Goal: Task Accomplishment & Management: Manage account settings

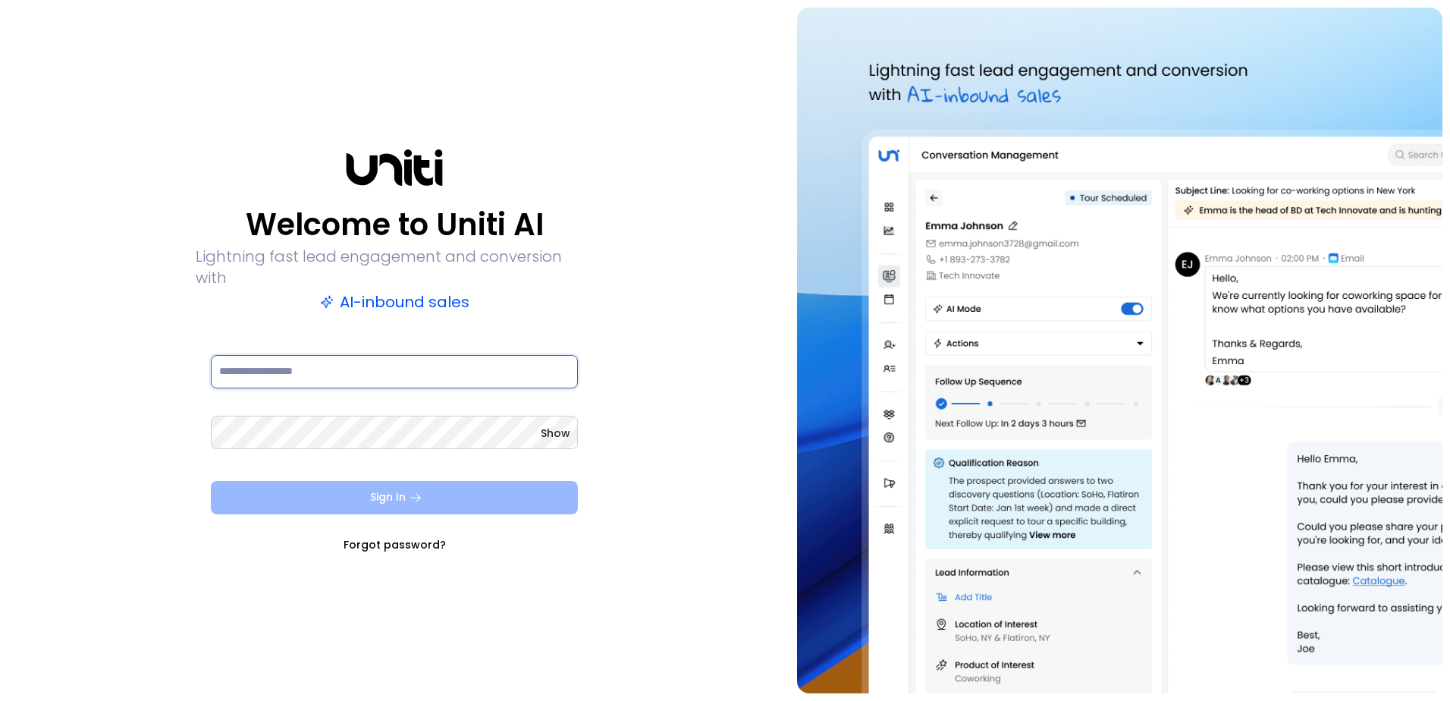
type input "**********"
click at [405, 482] on button "Sign In" at bounding box center [394, 497] width 367 height 33
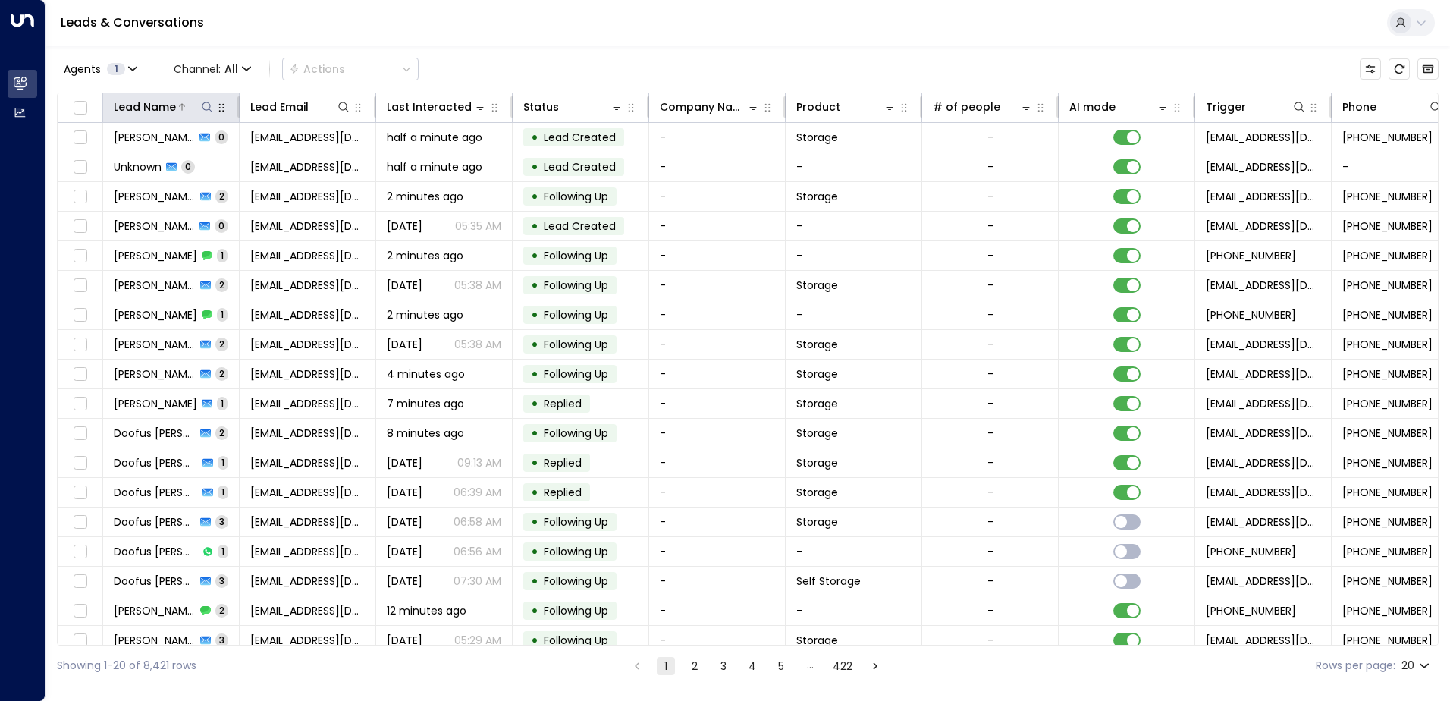
click at [207, 107] on icon at bounding box center [207, 107] width 12 height 12
type input "*****"
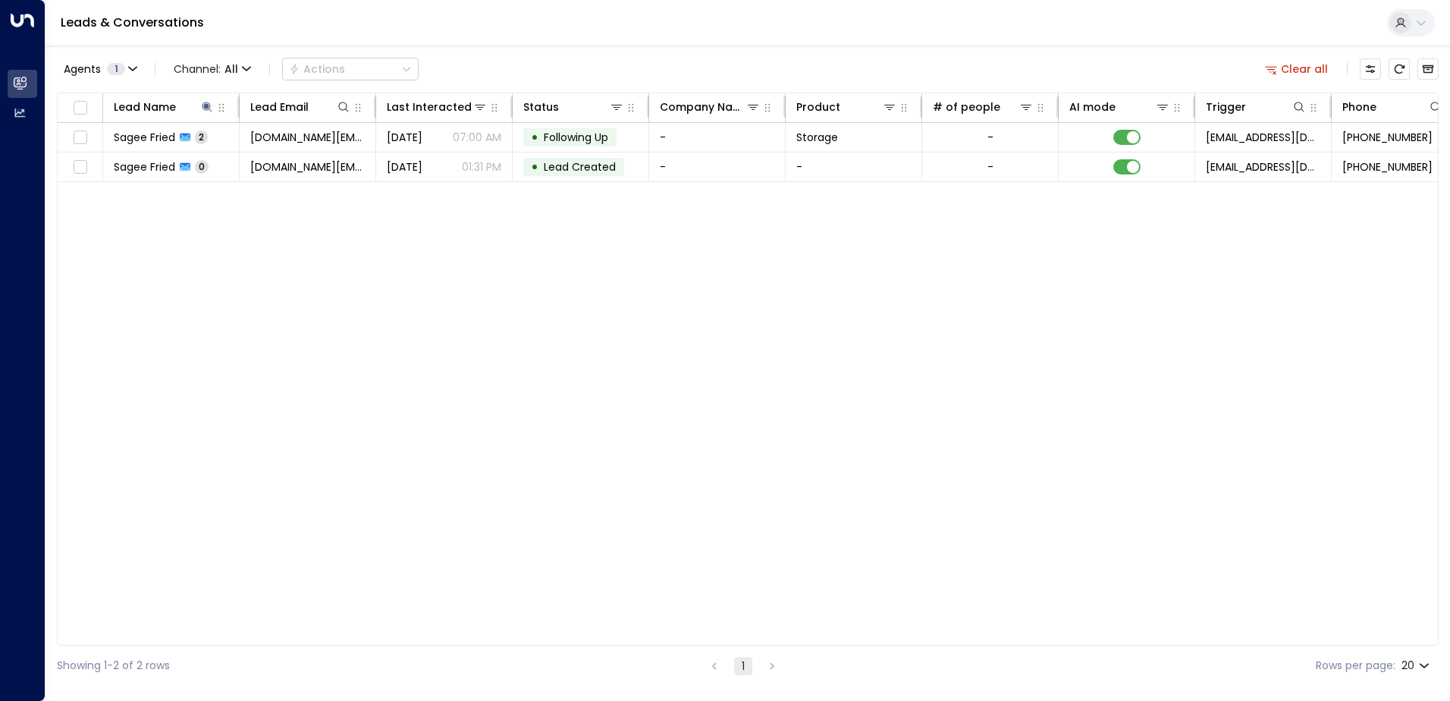
click at [414, 218] on div "Lead Name Lead Email Last Interacted Status Company Name Product # of people AI…" at bounding box center [748, 369] width 1382 height 553
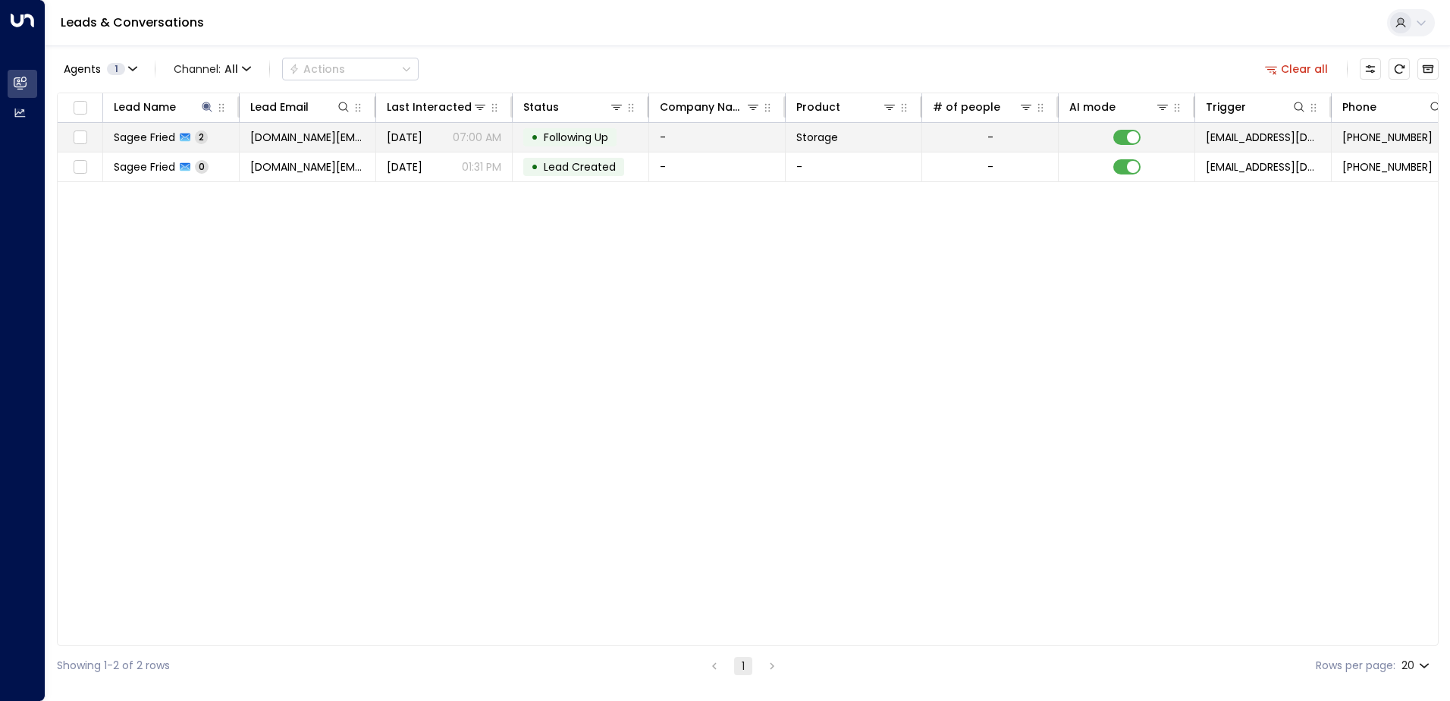
click at [321, 134] on span "[DOMAIN_NAME][EMAIL_ADDRESS][DOMAIN_NAME]" at bounding box center [307, 137] width 115 height 15
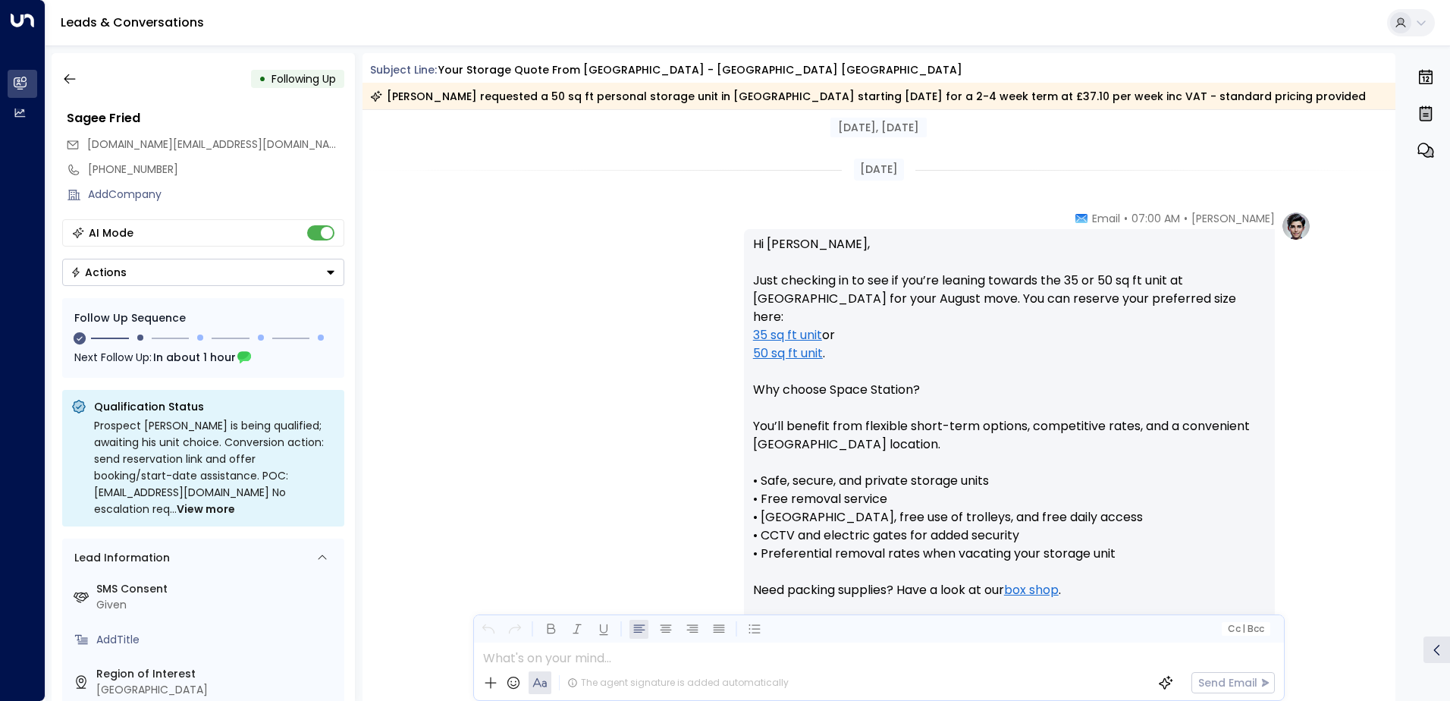
scroll to position [1138, 0]
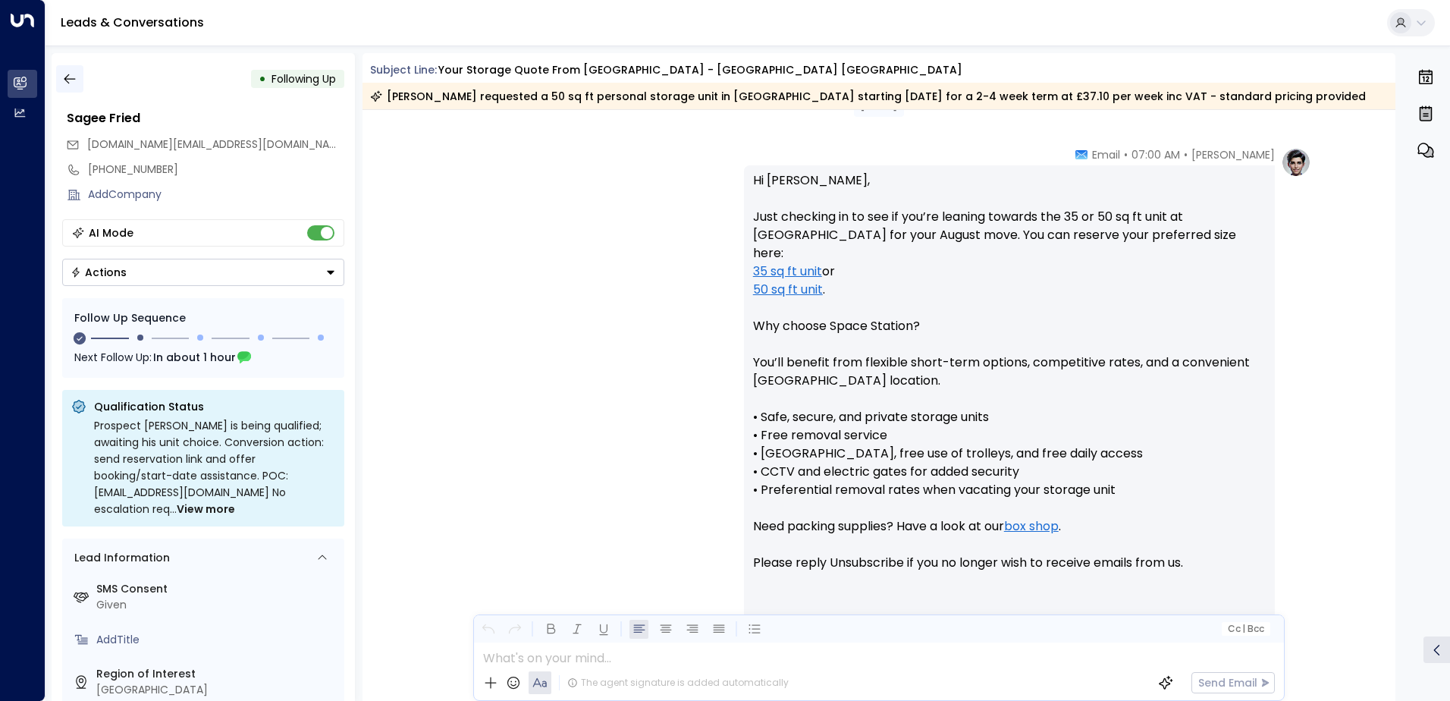
click at [64, 74] on icon "button" at bounding box center [69, 78] width 15 height 15
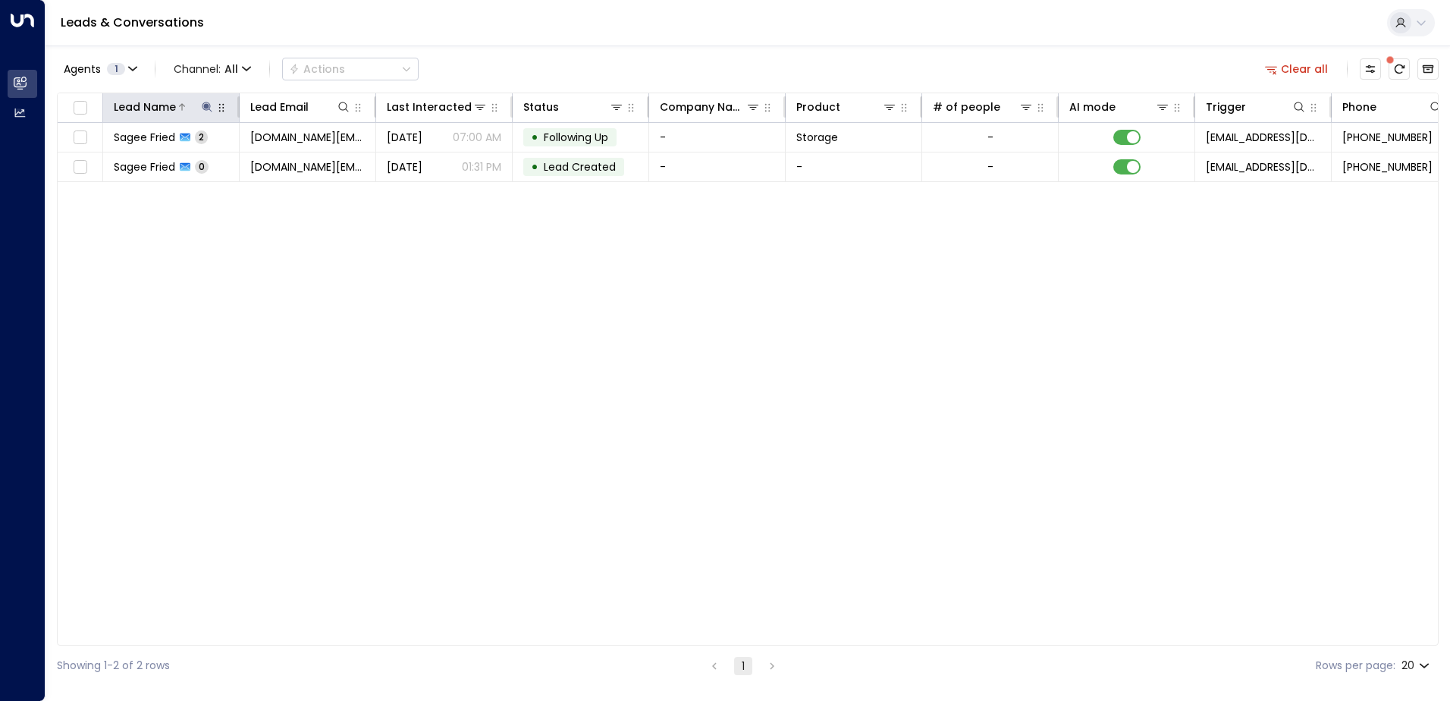
click at [210, 108] on icon at bounding box center [207, 107] width 10 height 10
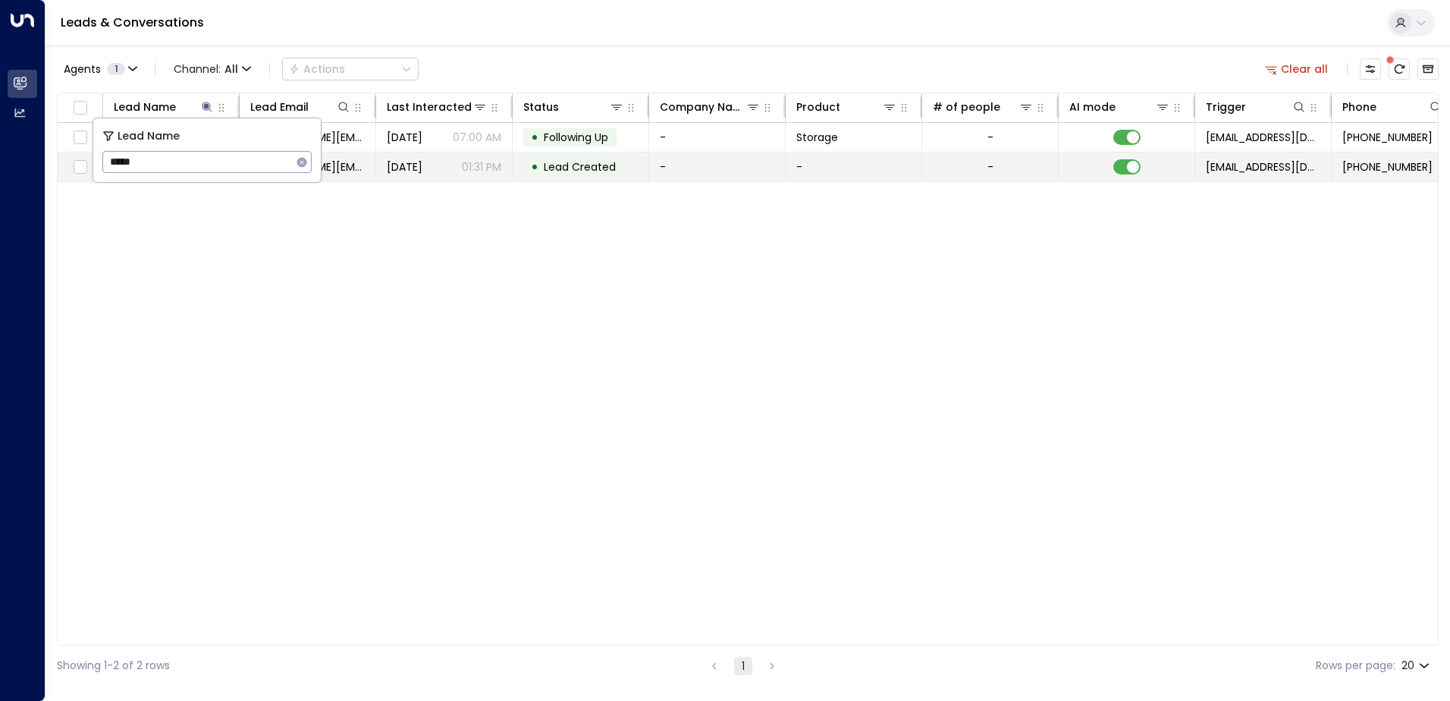
drag, startPoint x: 96, startPoint y: 176, endPoint x: 85, endPoint y: 177, distance: 10.6
click at [85, 177] on body "Overview Leads & Conversations Leads & Conversations Analytics Analytics Leads …" at bounding box center [725, 343] width 1450 height 686
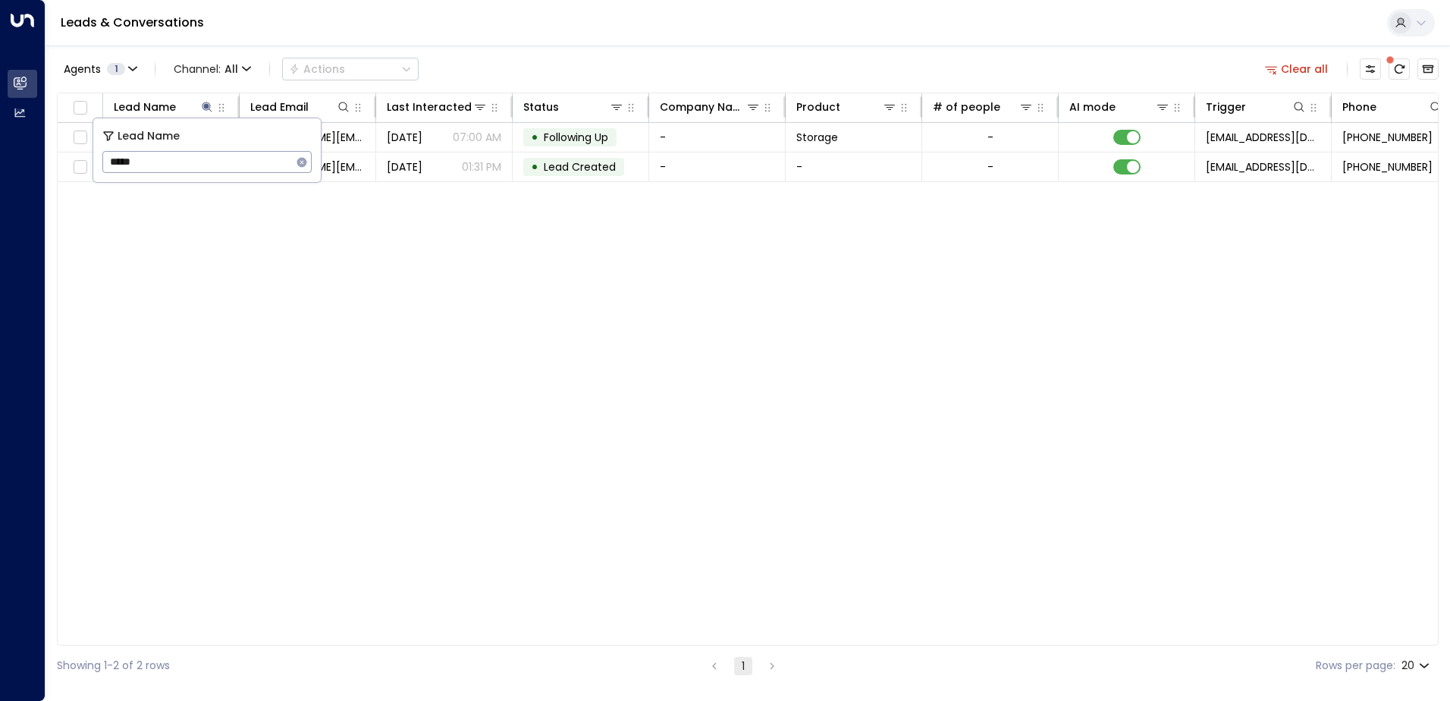
drag, startPoint x: 130, startPoint y: 167, endPoint x: 112, endPoint y: 163, distance: 18.6
click at [112, 163] on input "*****" at bounding box center [197, 162] width 190 height 28
drag, startPoint x: 145, startPoint y: 159, endPoint x: 111, endPoint y: 162, distance: 34.3
click at [111, 162] on input "*****" at bounding box center [197, 162] width 190 height 28
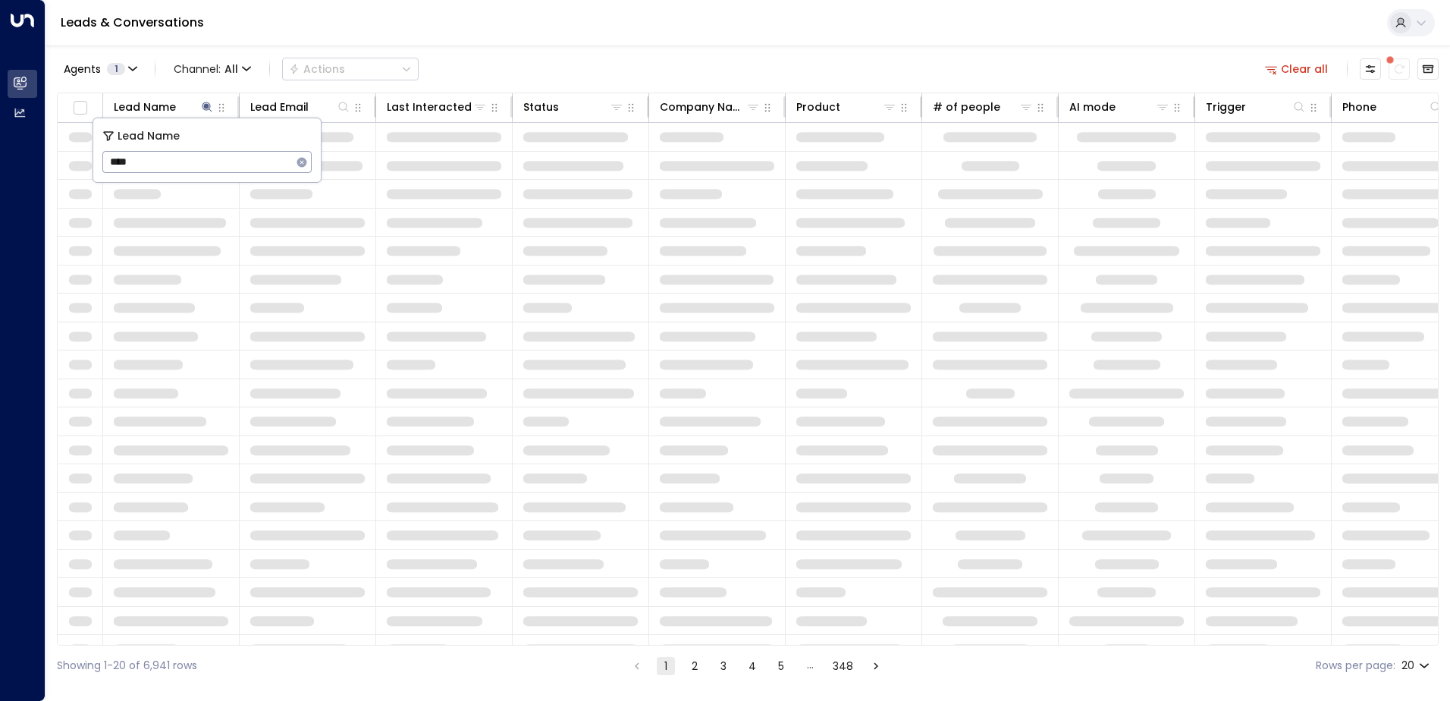
type input "*****"
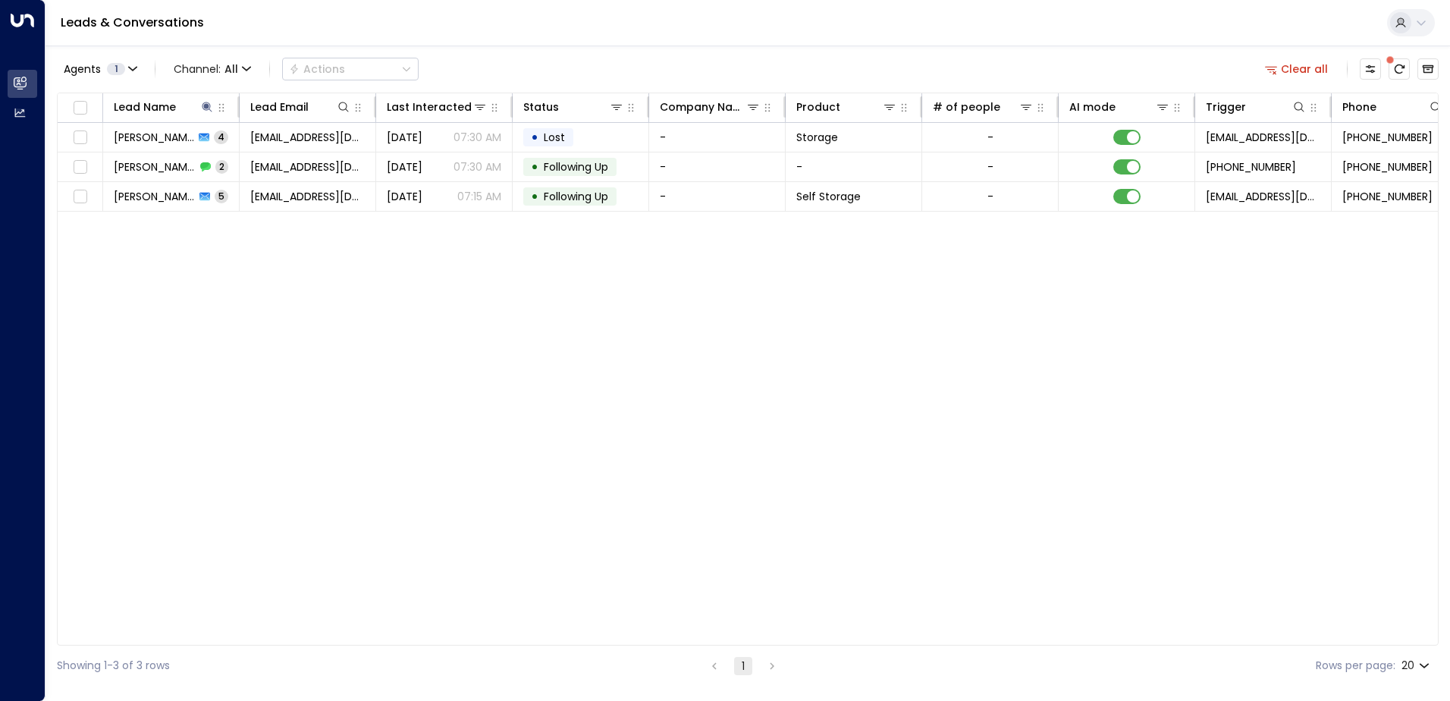
click at [228, 240] on div "Lead Name Lead Email Last Interacted Status Company Name Product # of people AI…" at bounding box center [748, 369] width 1382 height 553
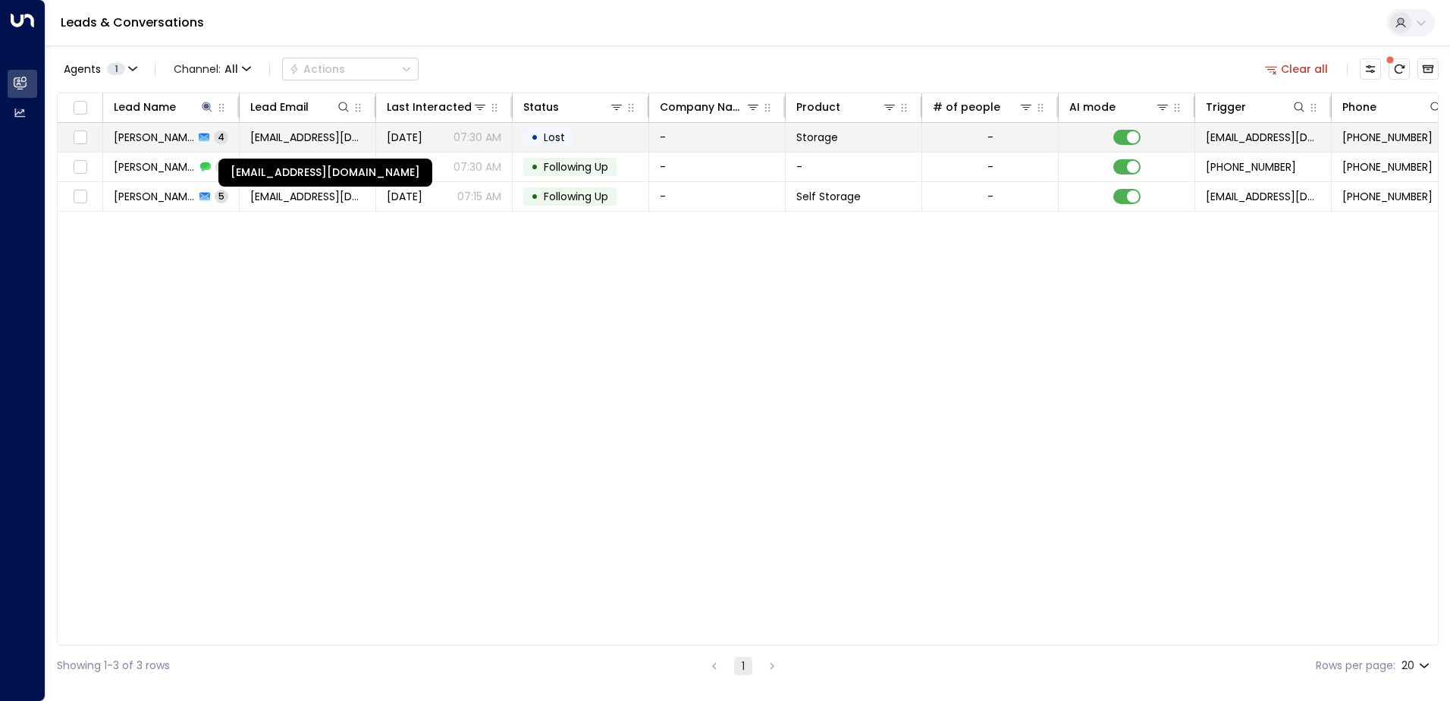
click at [322, 137] on span "[EMAIL_ADDRESS][DOMAIN_NAME]" at bounding box center [307, 137] width 115 height 15
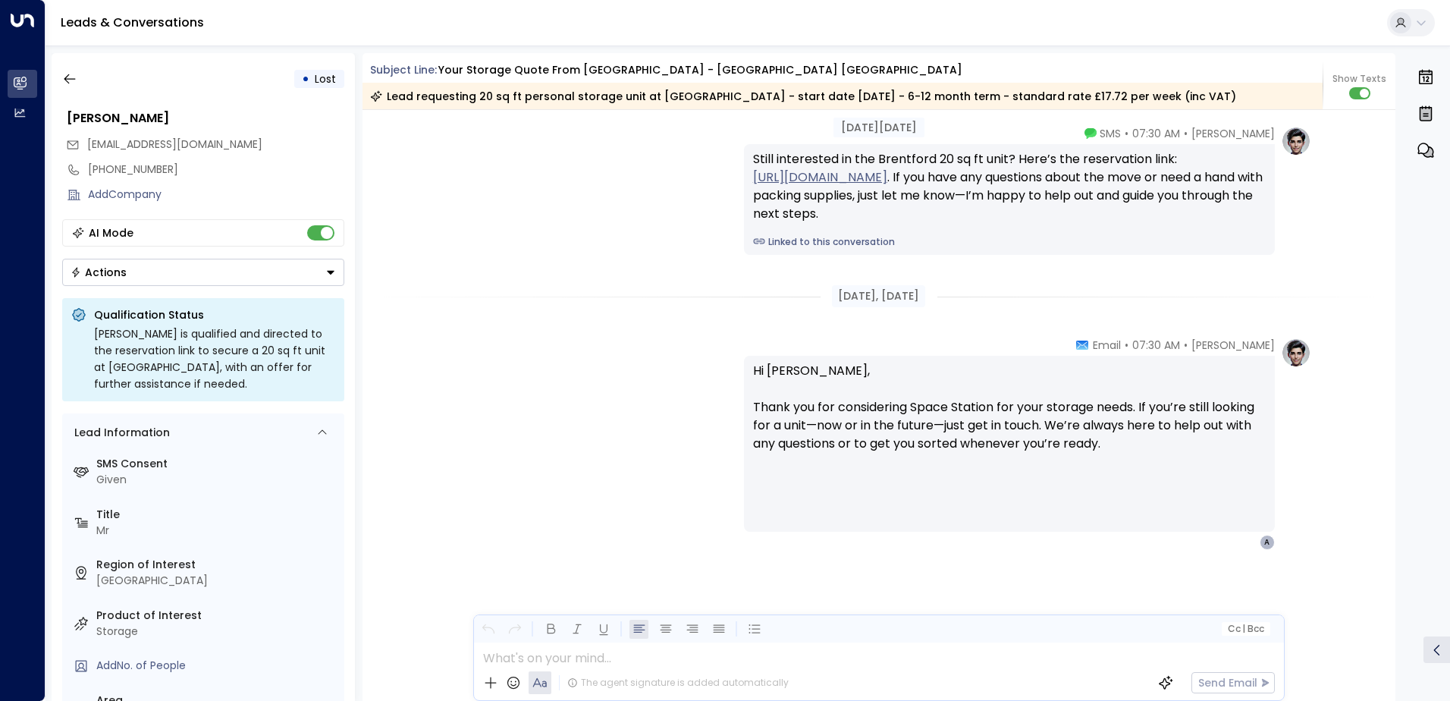
scroll to position [2216, 0]
click at [64, 79] on icon "button" at bounding box center [69, 79] width 11 height 10
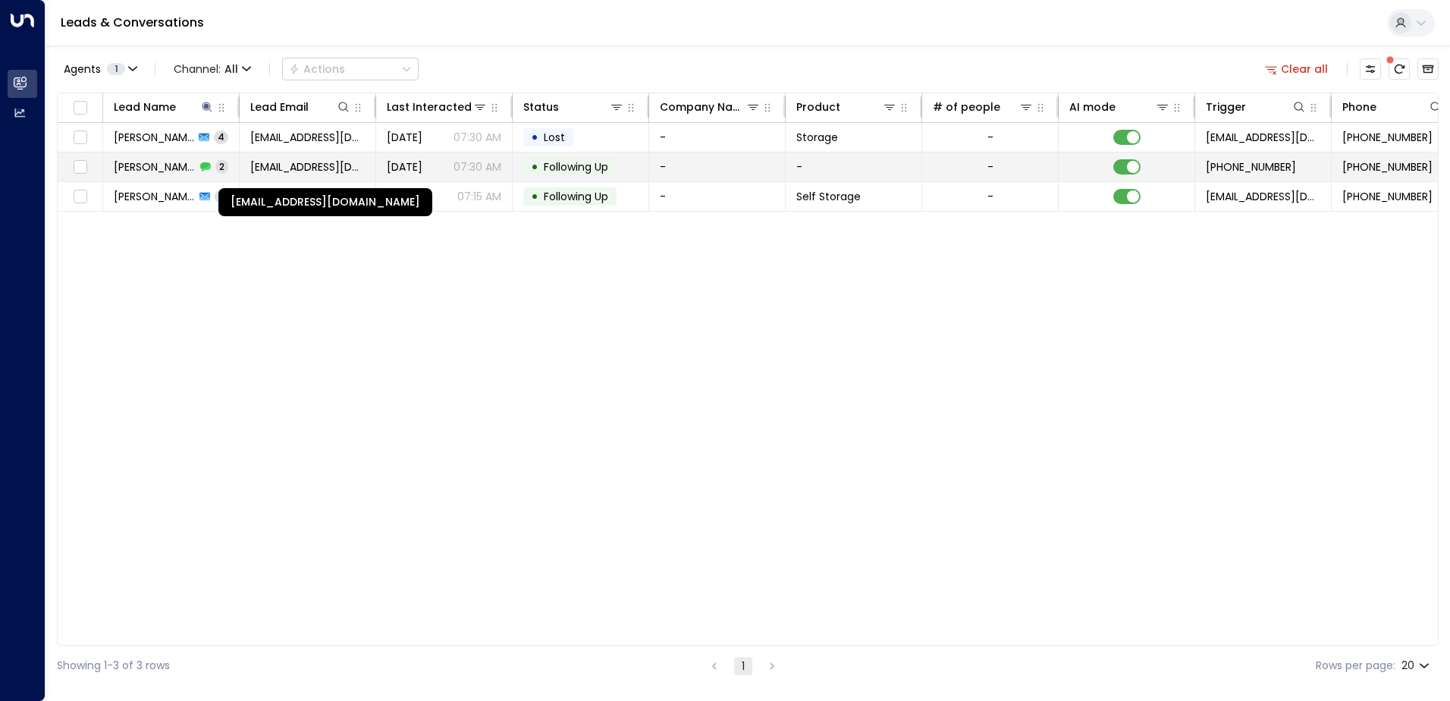
click at [331, 165] on span "[EMAIL_ADDRESS][DOMAIN_NAME]" at bounding box center [307, 166] width 115 height 15
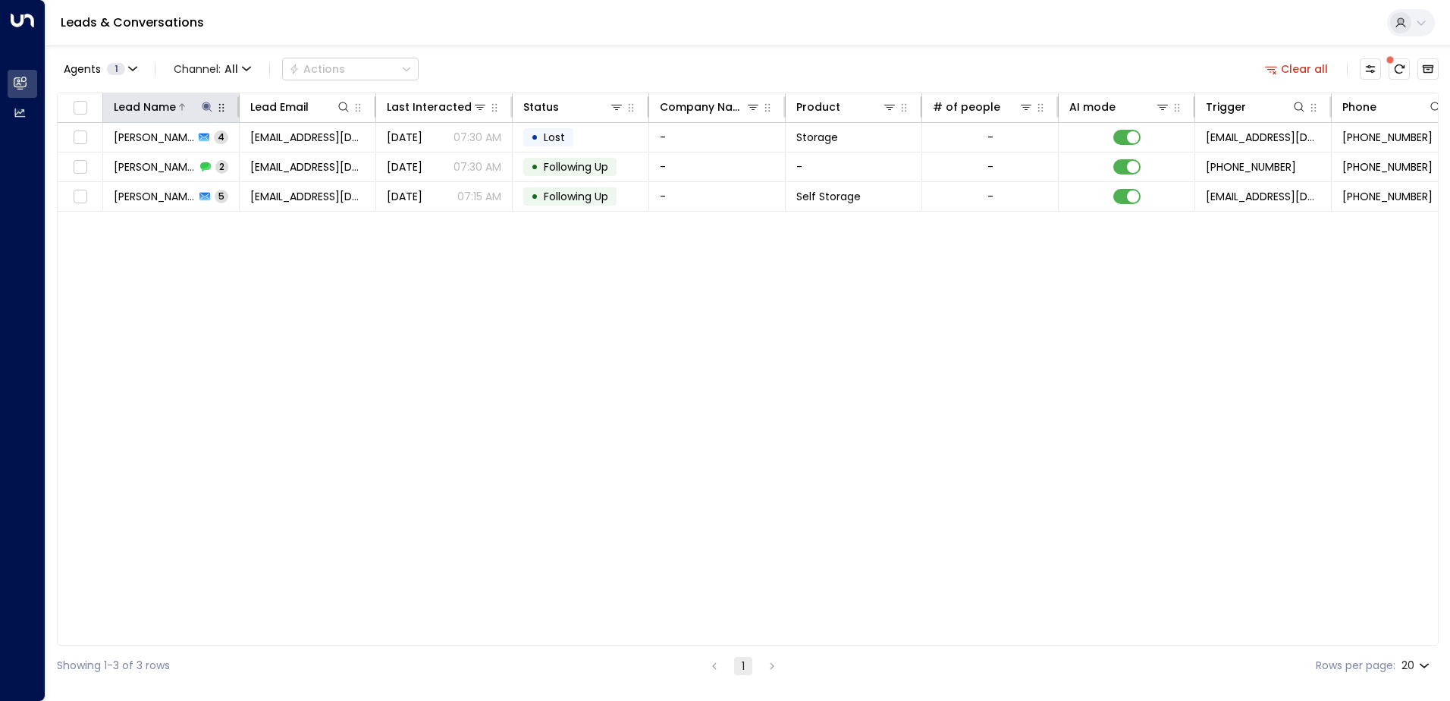
click at [208, 102] on icon at bounding box center [207, 107] width 10 height 10
drag, startPoint x: 147, startPoint y: 162, endPoint x: 107, endPoint y: 159, distance: 40.3
click at [107, 159] on input "*****" at bounding box center [197, 162] width 190 height 28
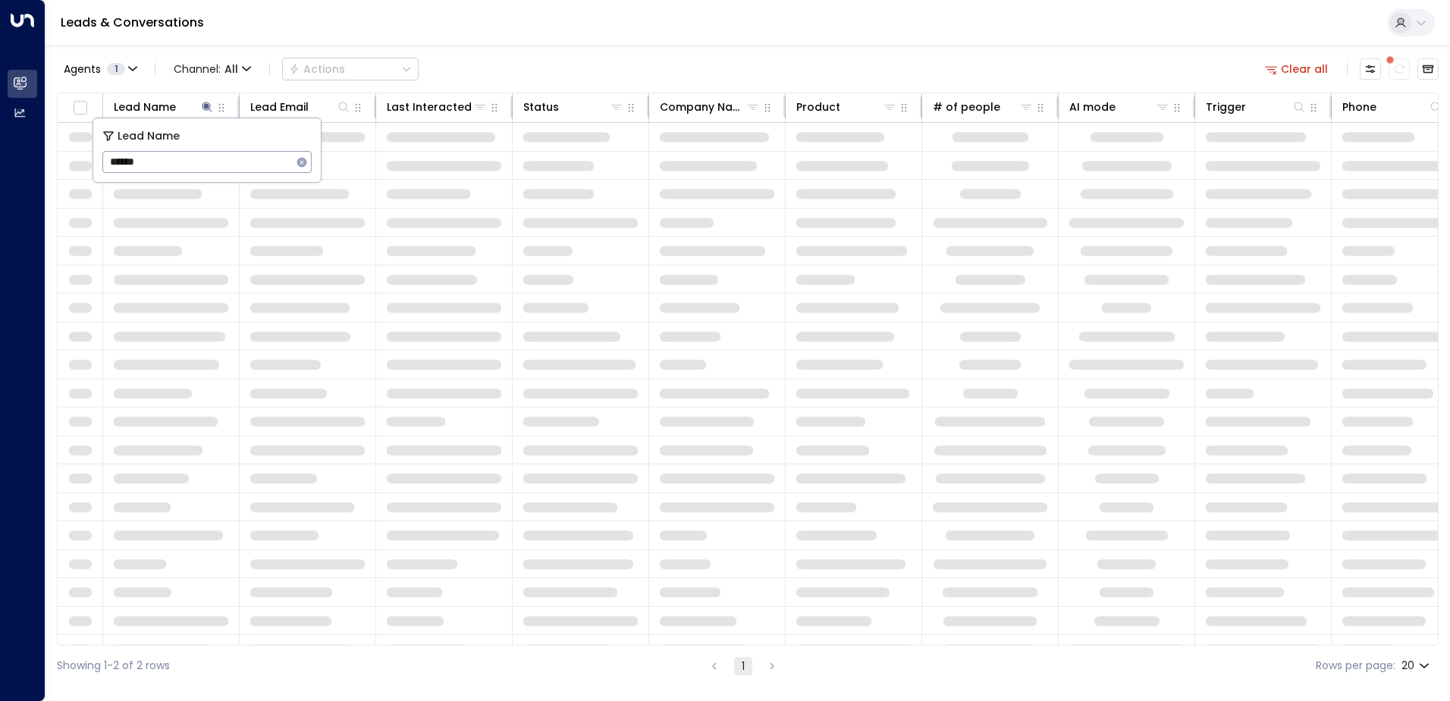
type input "*******"
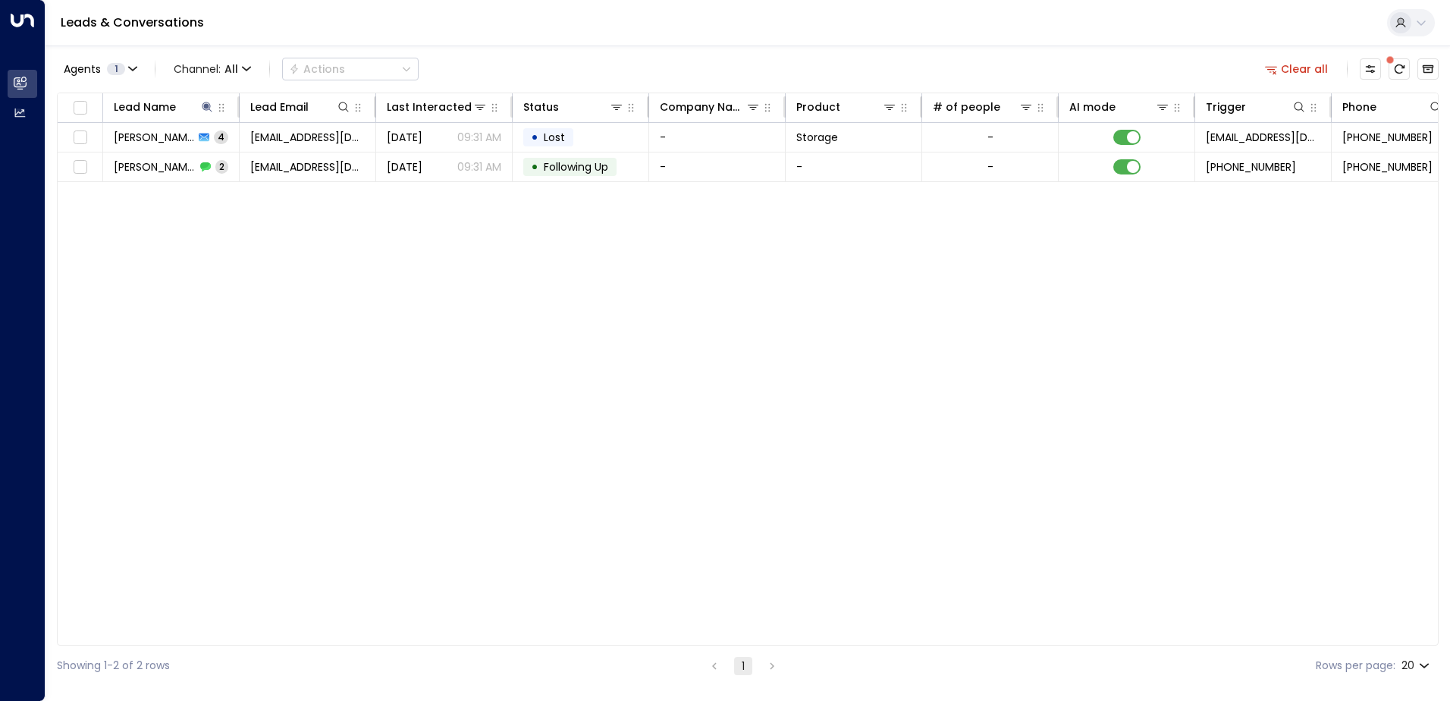
click at [323, 269] on div "Lead Name Lead Email Last Interacted Status Company Name Product # of people AI…" at bounding box center [748, 369] width 1382 height 553
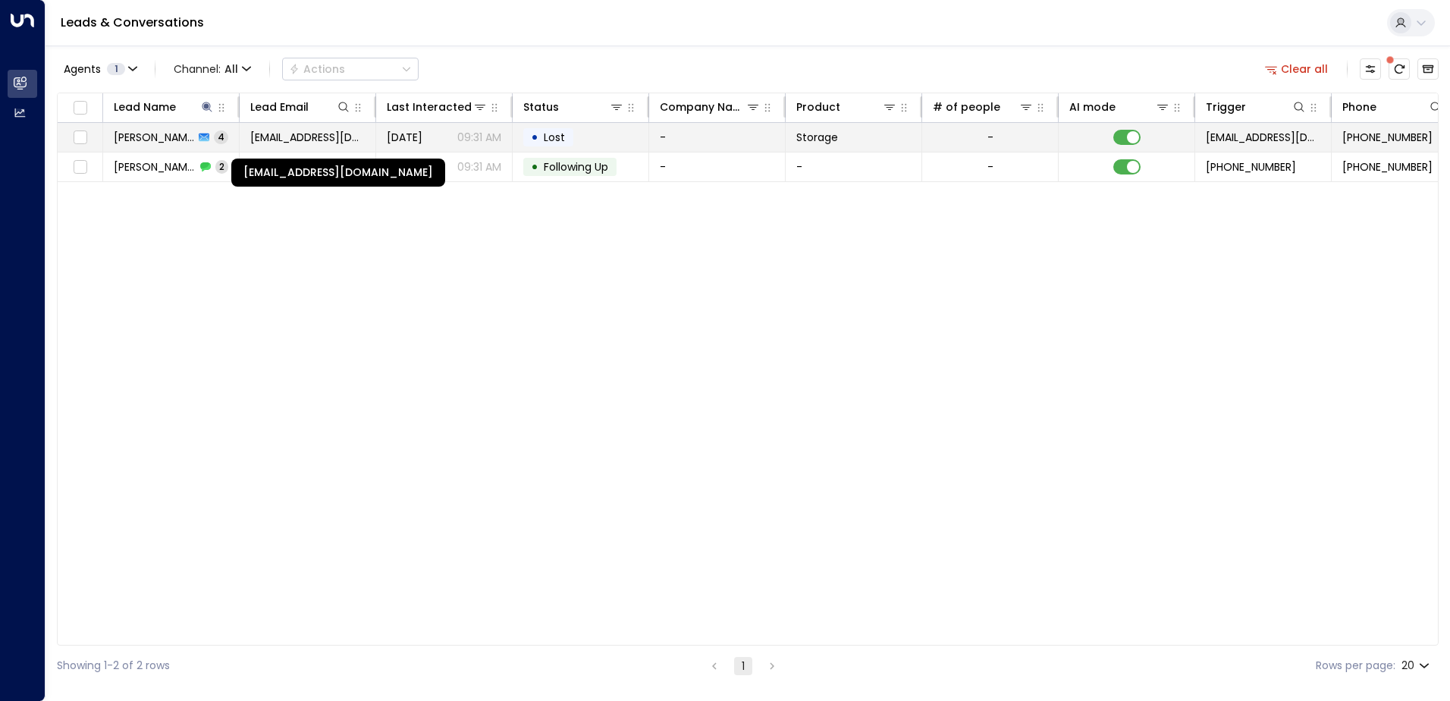
click at [293, 133] on span "[EMAIL_ADDRESS][DOMAIN_NAME]" at bounding box center [307, 137] width 115 height 15
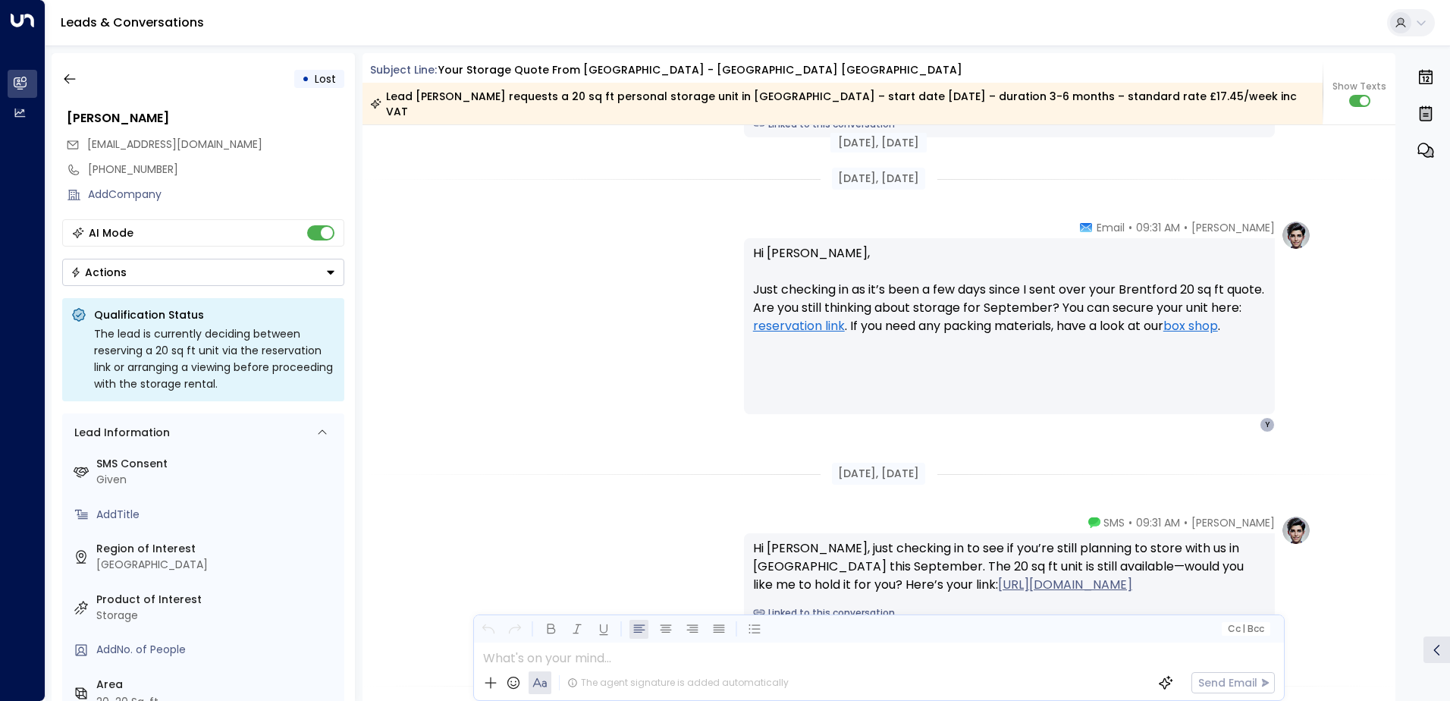
scroll to position [2271, 0]
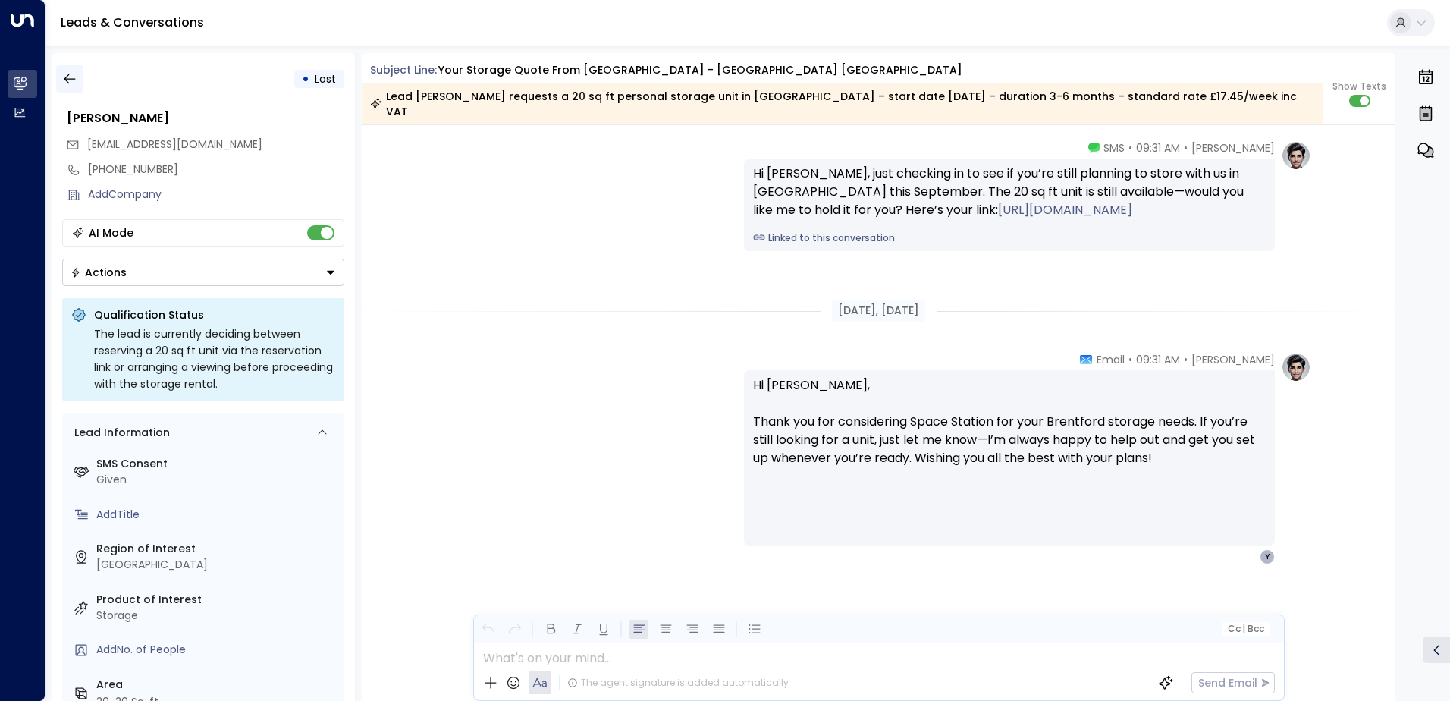
click at [70, 76] on icon "button" at bounding box center [69, 78] width 15 height 15
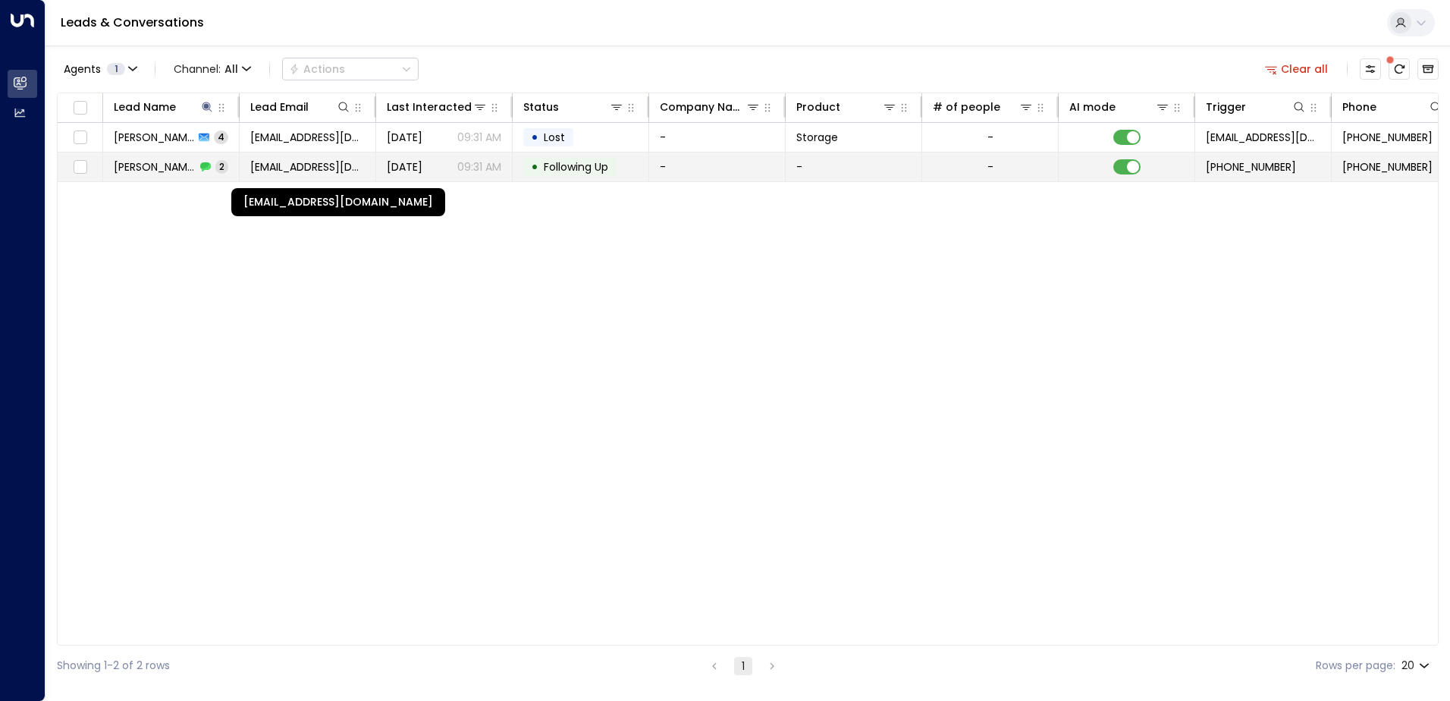
click at [296, 169] on span "[EMAIL_ADDRESS][DOMAIN_NAME]" at bounding box center [307, 166] width 115 height 15
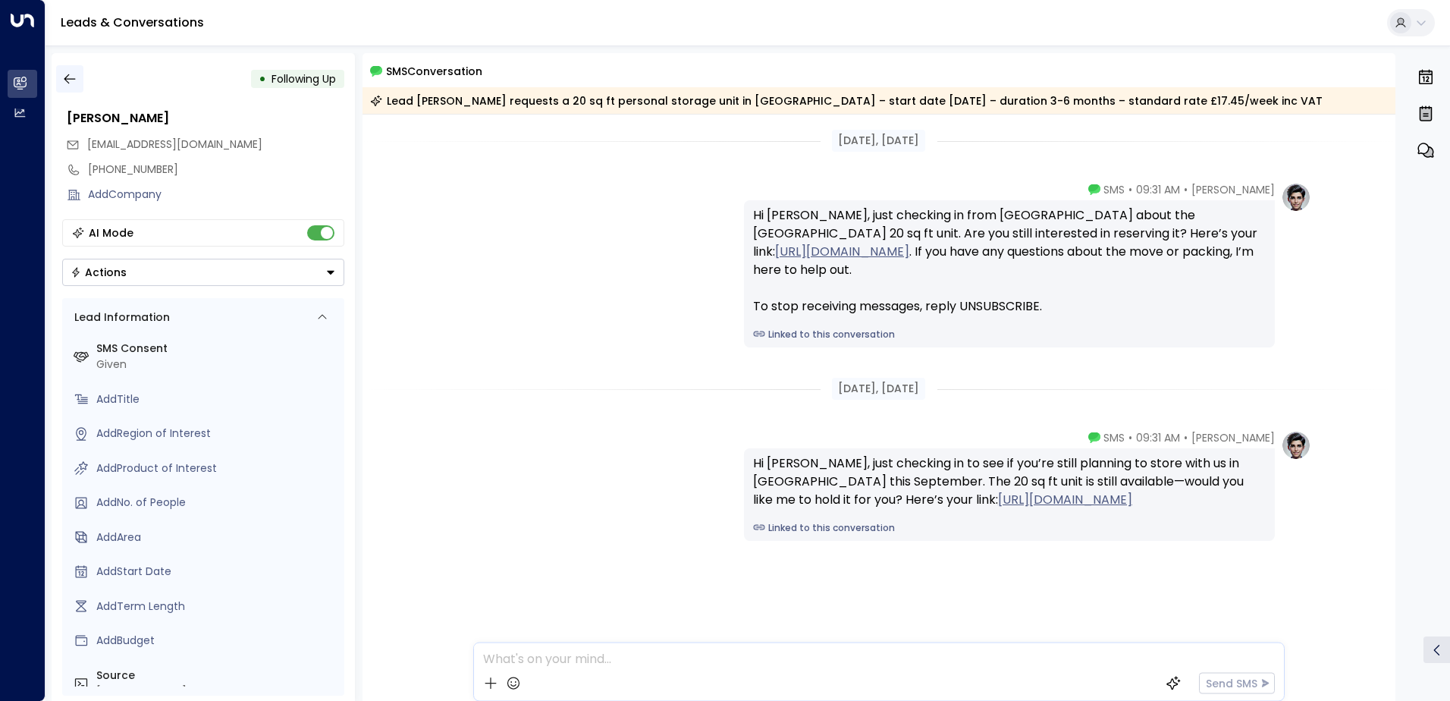
click at [77, 82] on icon "button" at bounding box center [69, 78] width 15 height 15
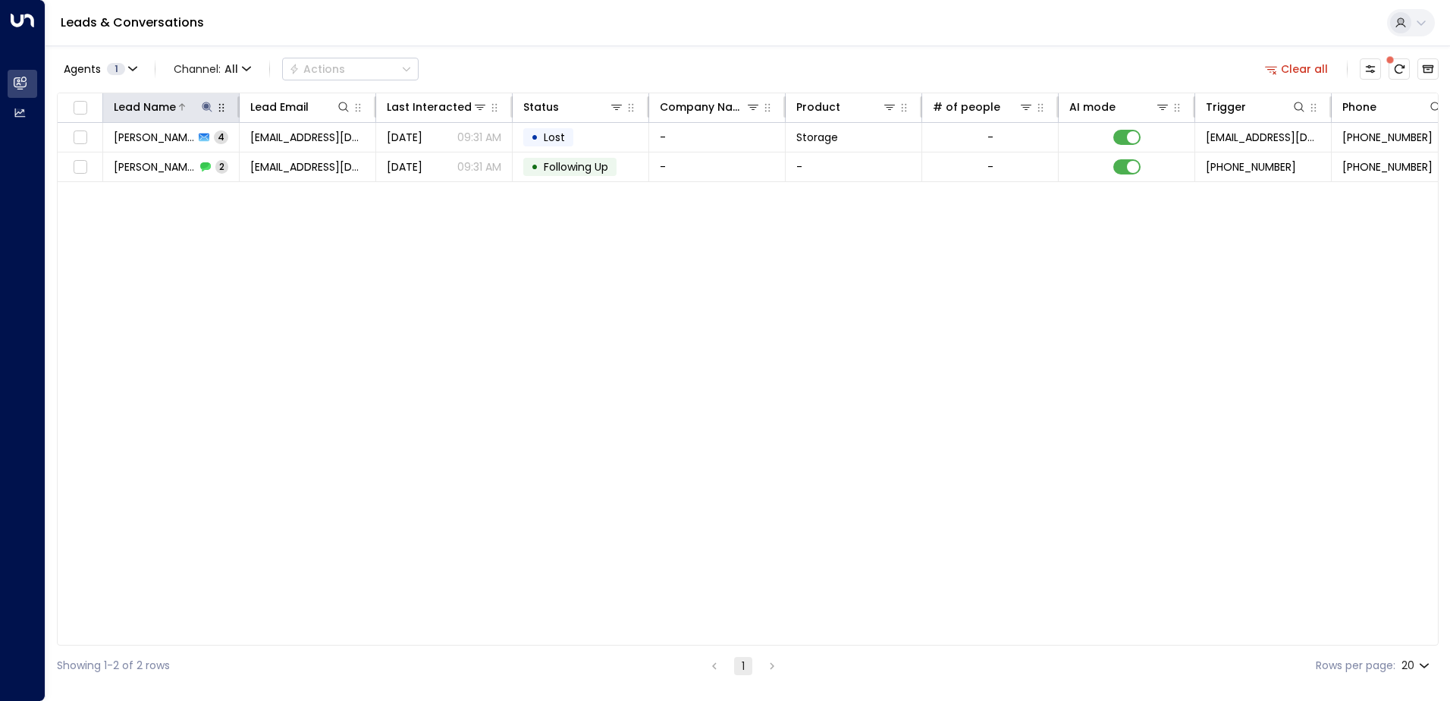
click at [207, 108] on icon at bounding box center [207, 107] width 10 height 10
drag, startPoint x: 181, startPoint y: 162, endPoint x: 108, endPoint y: 163, distance: 72.8
click at [108, 163] on input "*******" at bounding box center [197, 162] width 190 height 28
type input "********"
click at [472, 237] on div "Lead Name Lead Email Last Interacted Status Company Name Product # of people AI…" at bounding box center [748, 369] width 1382 height 553
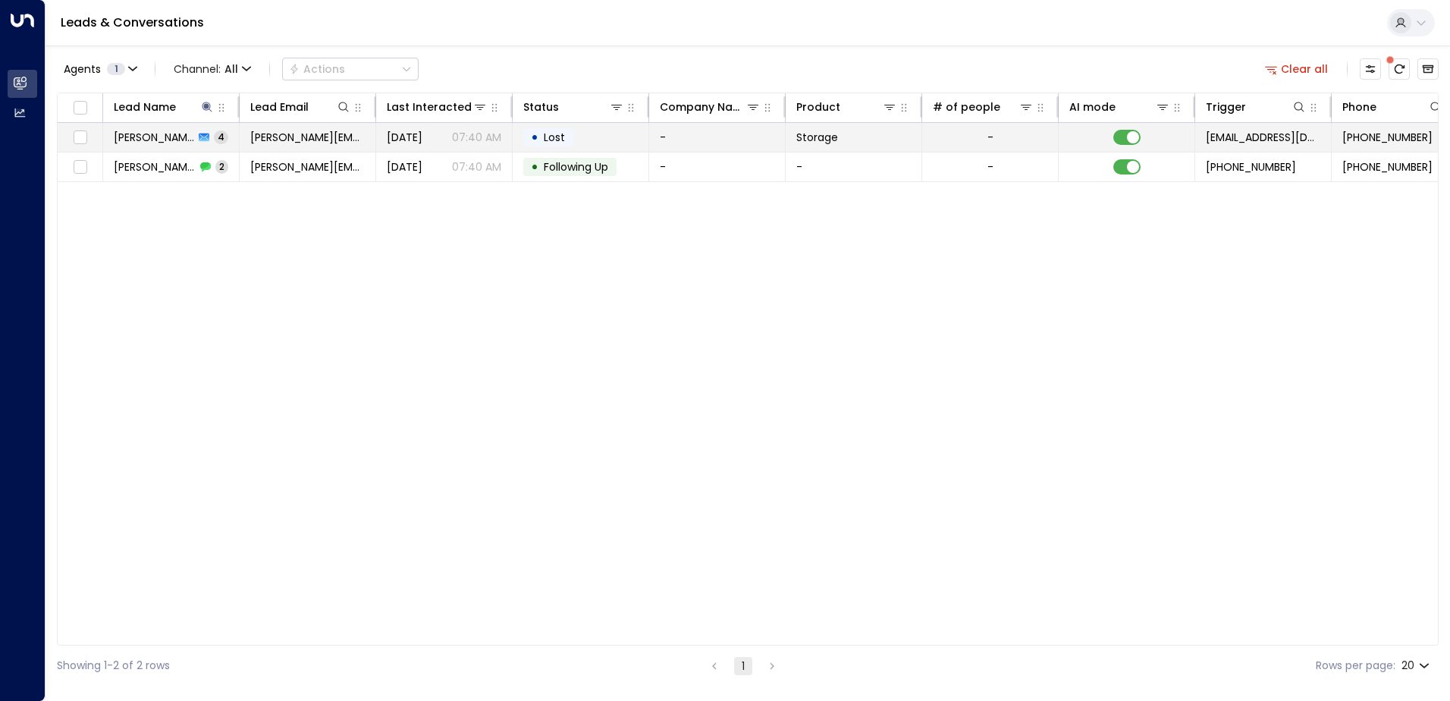
click at [234, 138] on td "[PERSON_NAME] 4" at bounding box center [171, 137] width 137 height 29
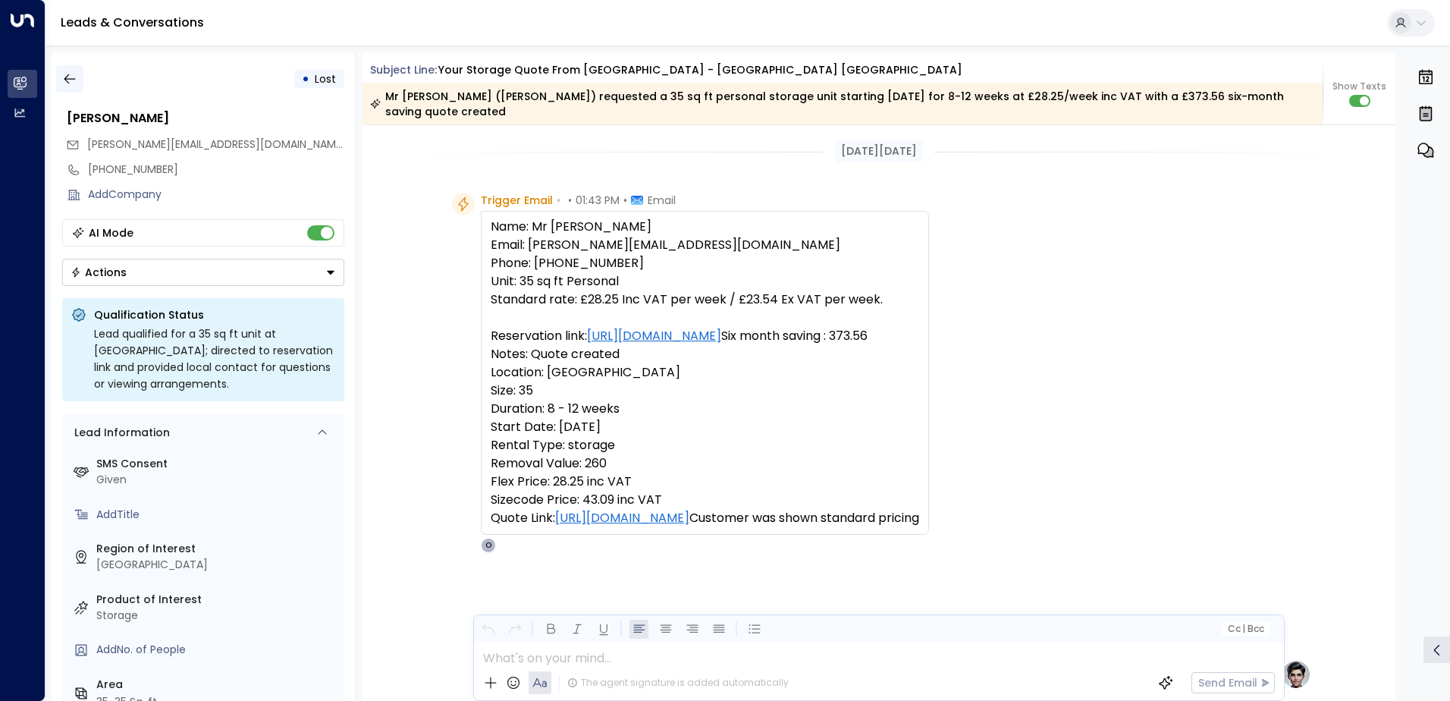
click at [72, 77] on icon "button" at bounding box center [69, 78] width 15 height 15
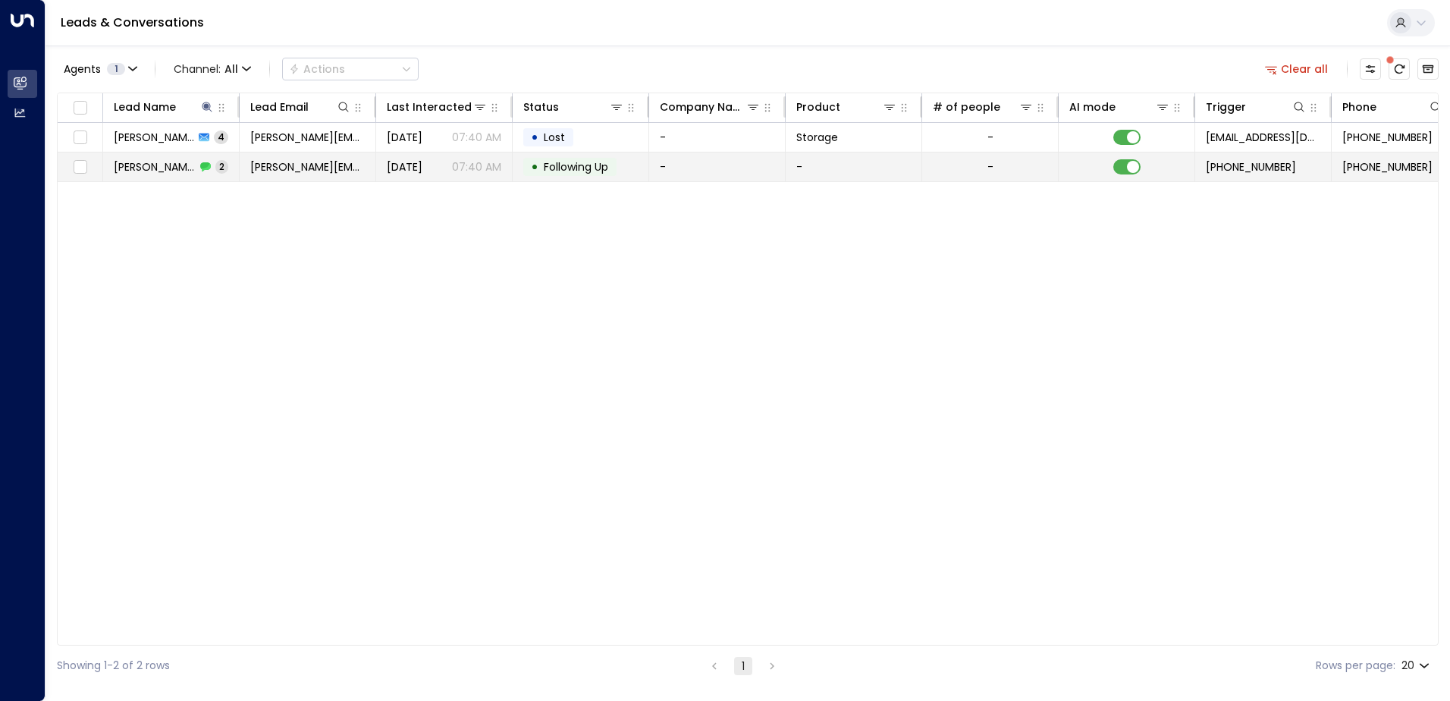
click at [177, 165] on span "[PERSON_NAME]" at bounding box center [155, 166] width 82 height 15
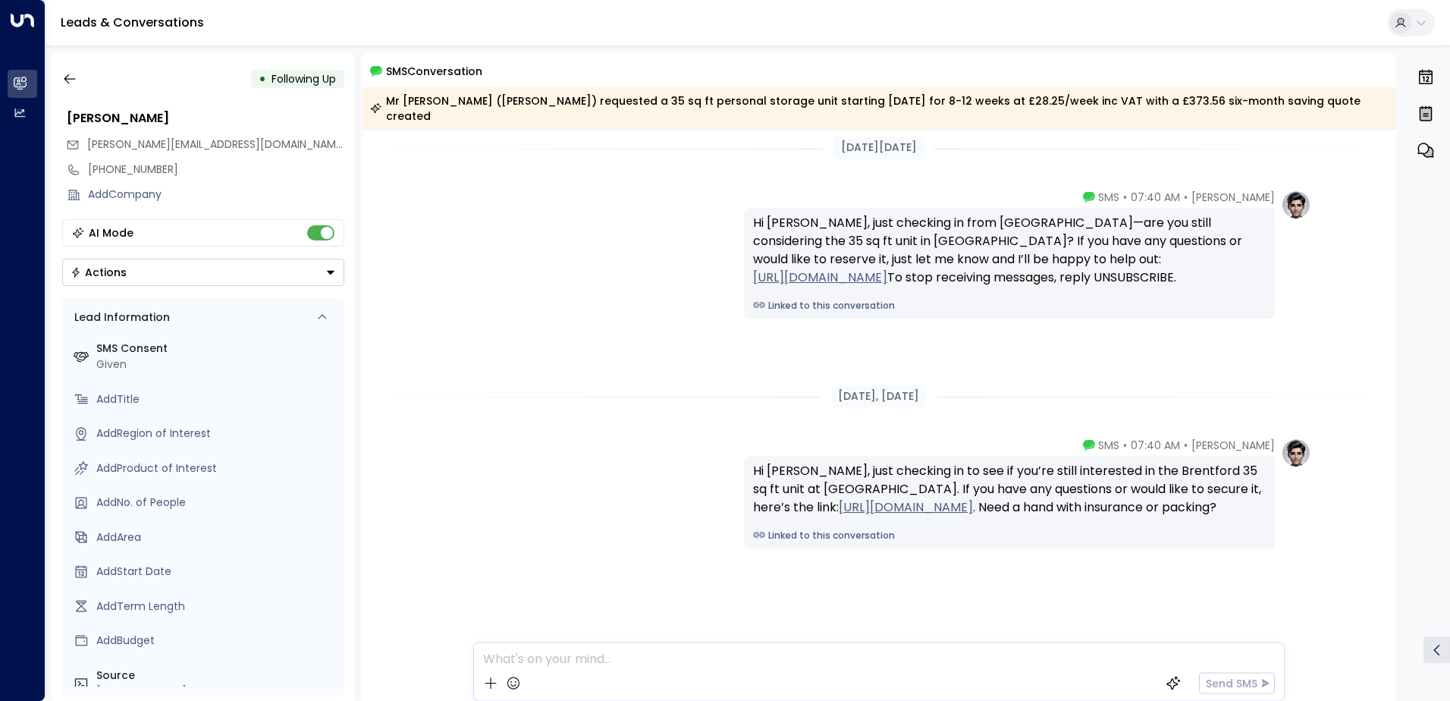
scroll to position [10, 0]
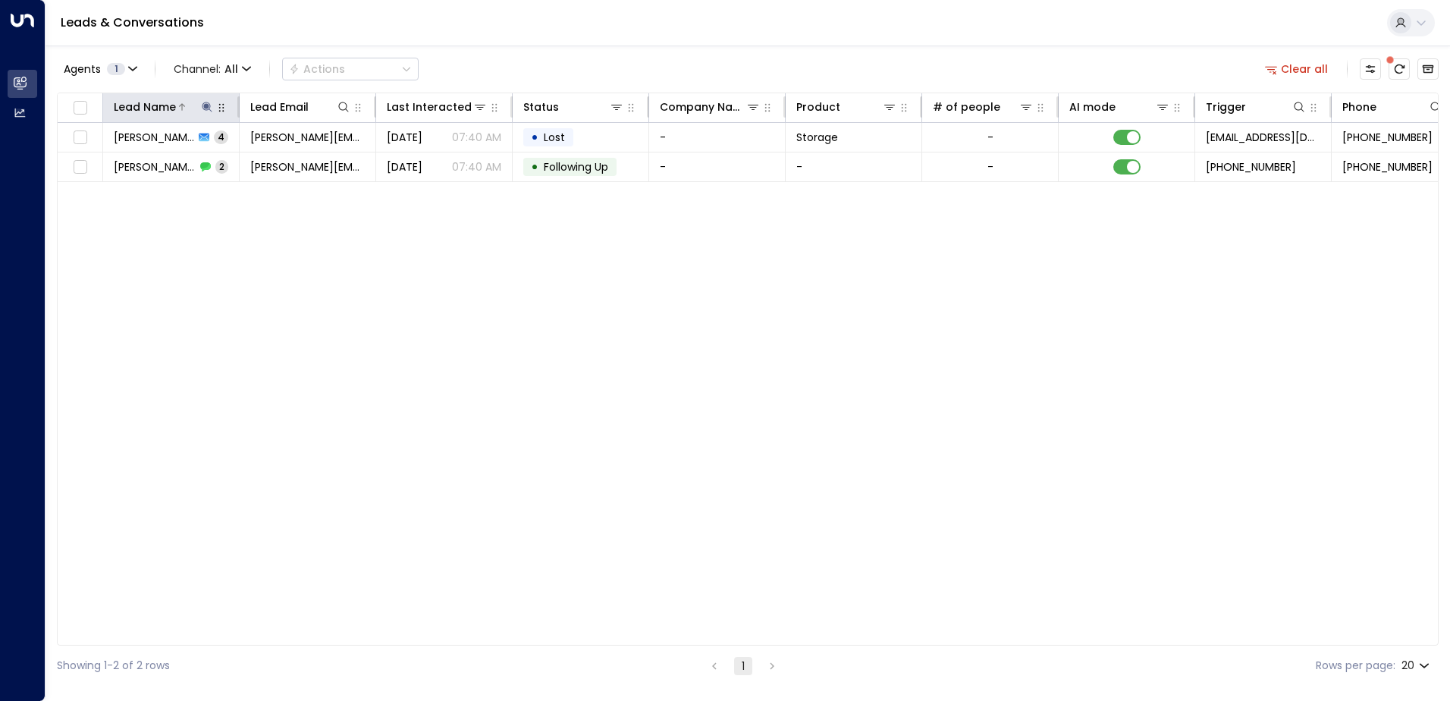
click at [205, 109] on icon at bounding box center [207, 107] width 12 height 12
drag, startPoint x: 175, startPoint y: 165, endPoint x: 112, endPoint y: 167, distance: 63.0
click at [112, 167] on input "********" at bounding box center [197, 162] width 190 height 28
type input "*****"
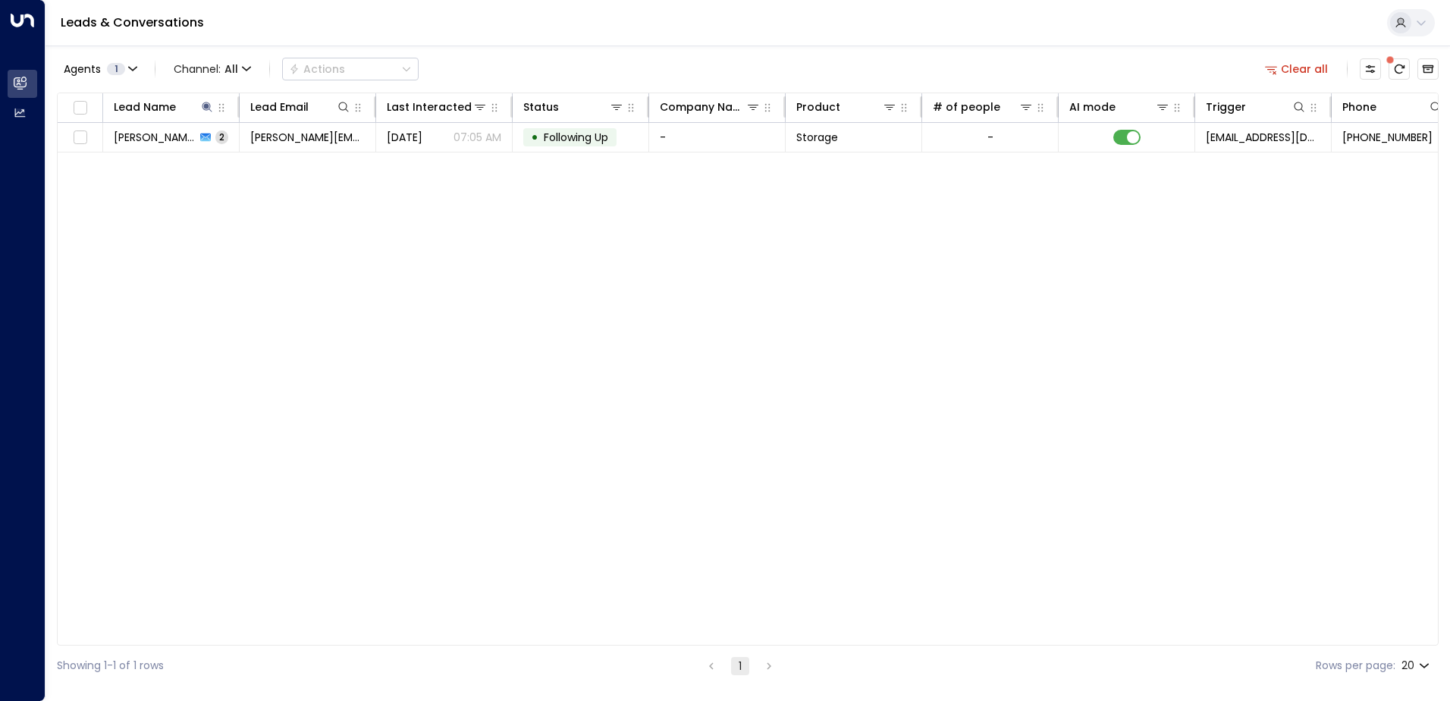
click at [370, 198] on div "Lead Name Lead Email Last Interacted Status Company Name Product # of people AI…" at bounding box center [748, 369] width 1382 height 553
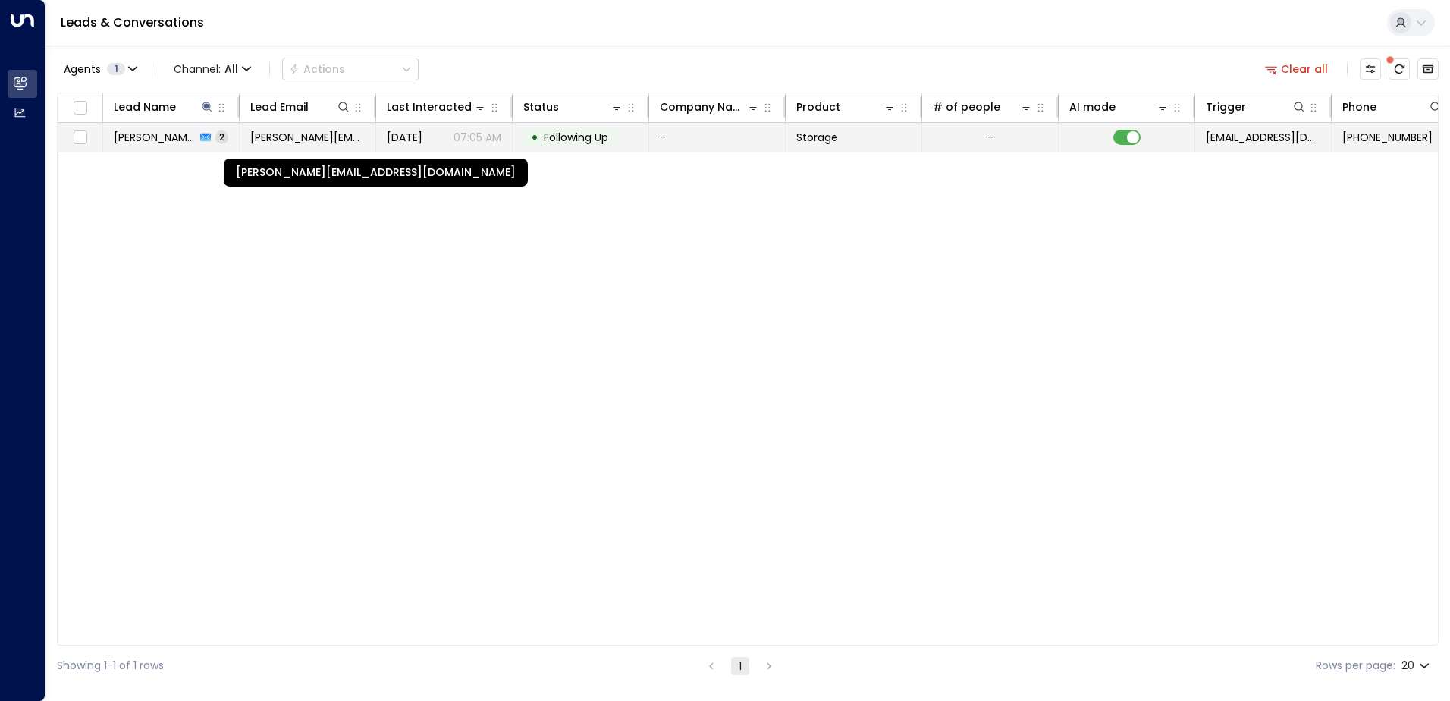
click at [311, 138] on span "[PERSON_NAME][EMAIL_ADDRESS][DOMAIN_NAME]" at bounding box center [307, 137] width 115 height 15
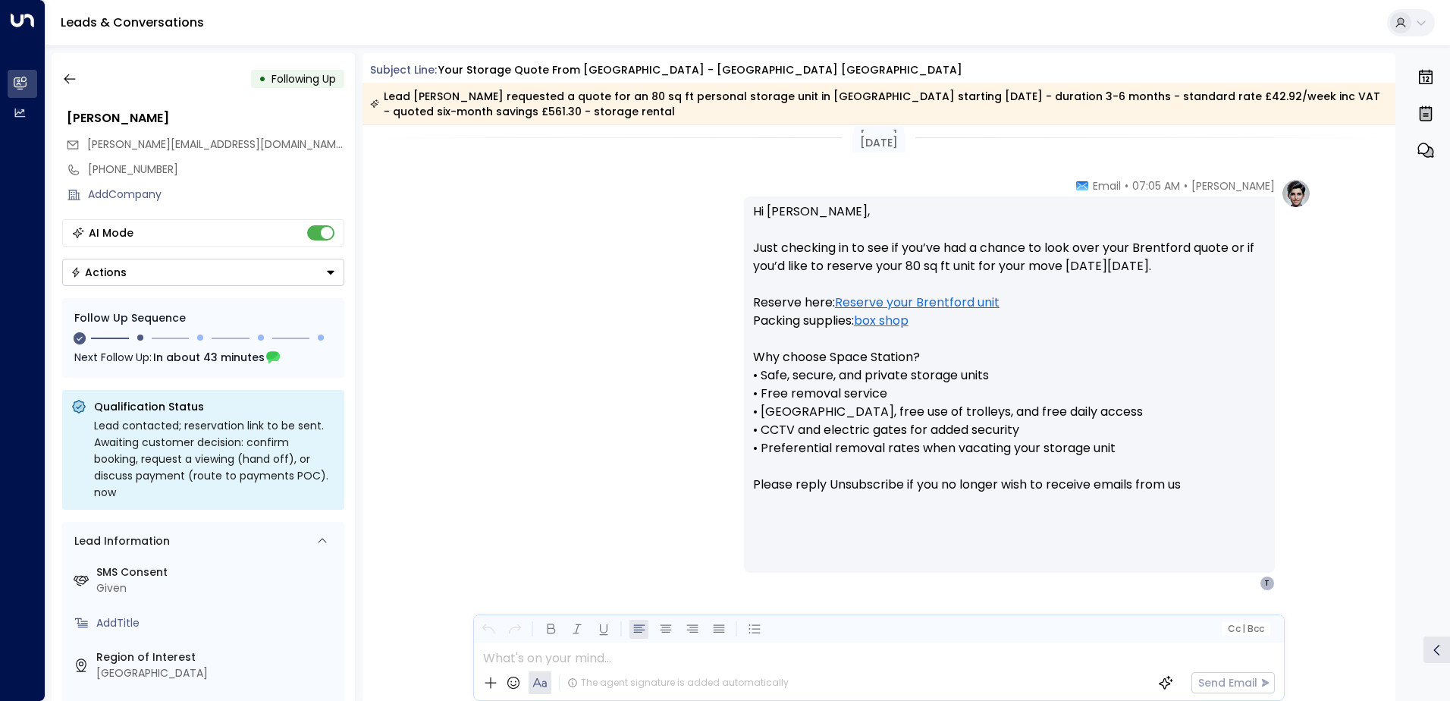
scroll to position [1273, 0]
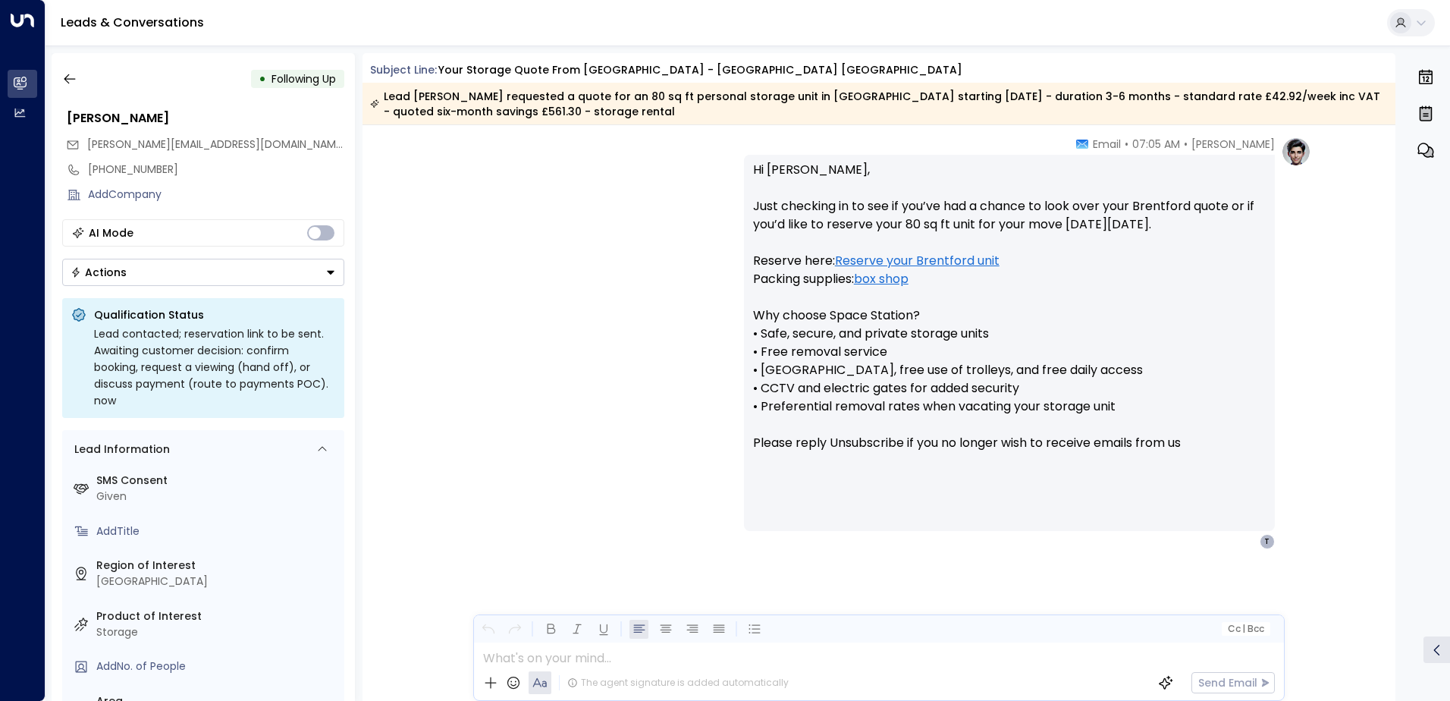
click at [333, 269] on icon "Button group with a nested menu" at bounding box center [330, 272] width 11 height 11
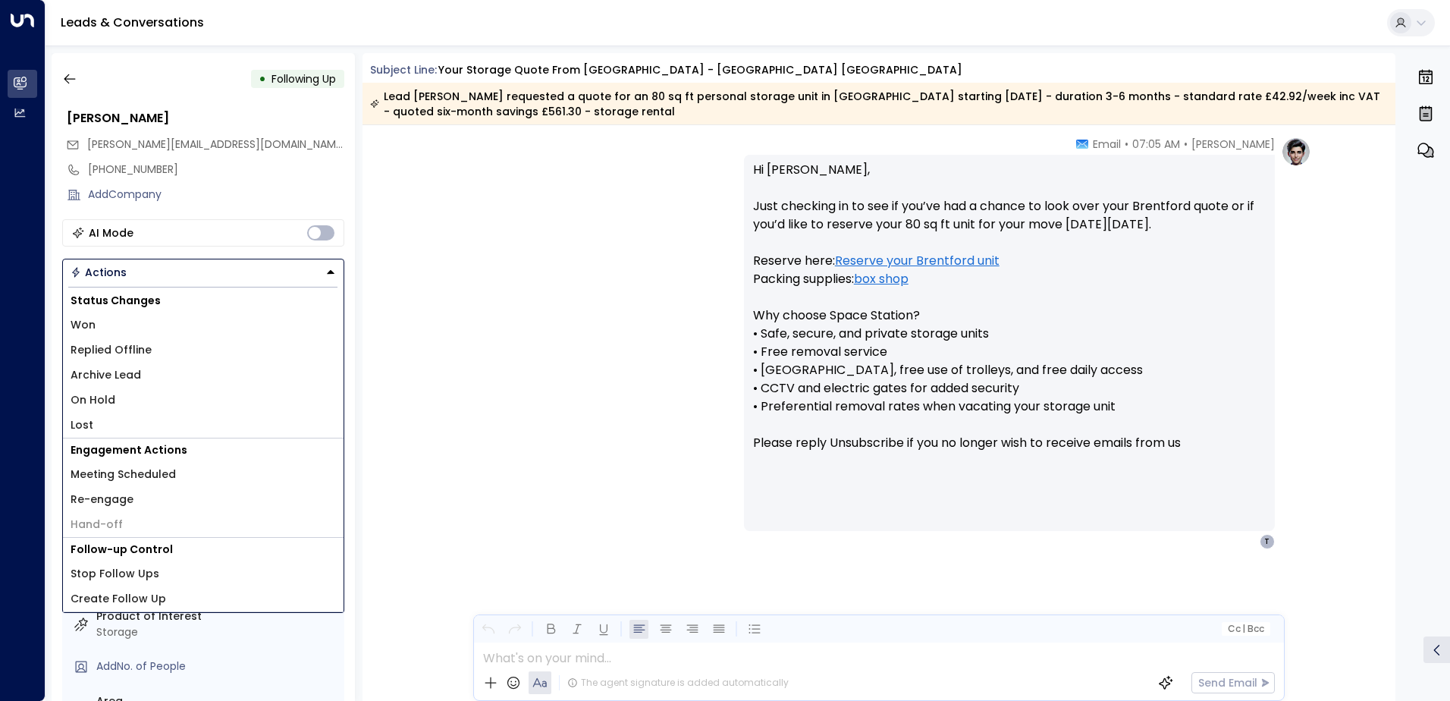
click at [102, 414] on li "Lost" at bounding box center [203, 425] width 281 height 25
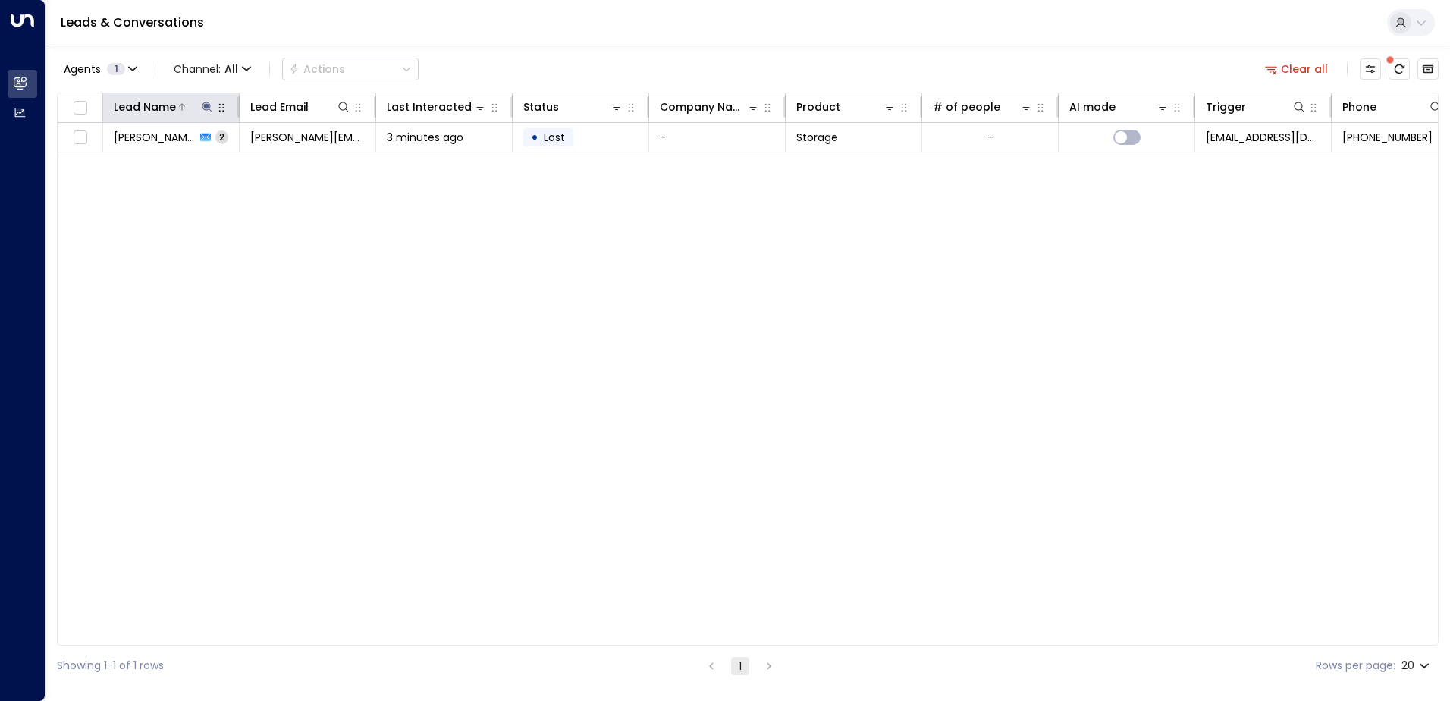
click at [206, 106] on icon at bounding box center [207, 107] width 10 height 10
drag, startPoint x: 174, startPoint y: 162, endPoint x: 102, endPoint y: 161, distance: 72.1
click at [102, 161] on div "Lead Name ***** ​" at bounding box center [207, 150] width 228 height 64
type input "******"
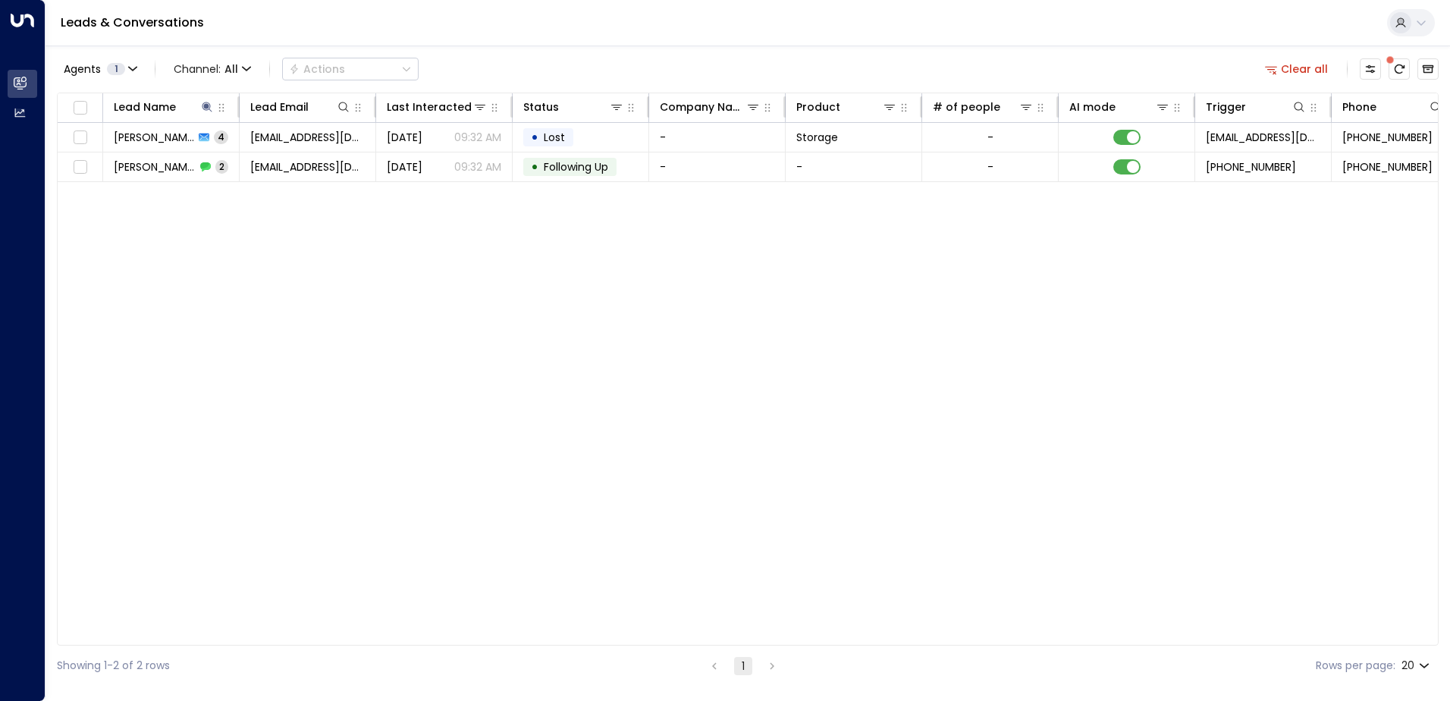
click at [506, 245] on div "Lead Name Lead Email Last Interacted Status Company Name Product # of people AI…" at bounding box center [748, 369] width 1382 height 553
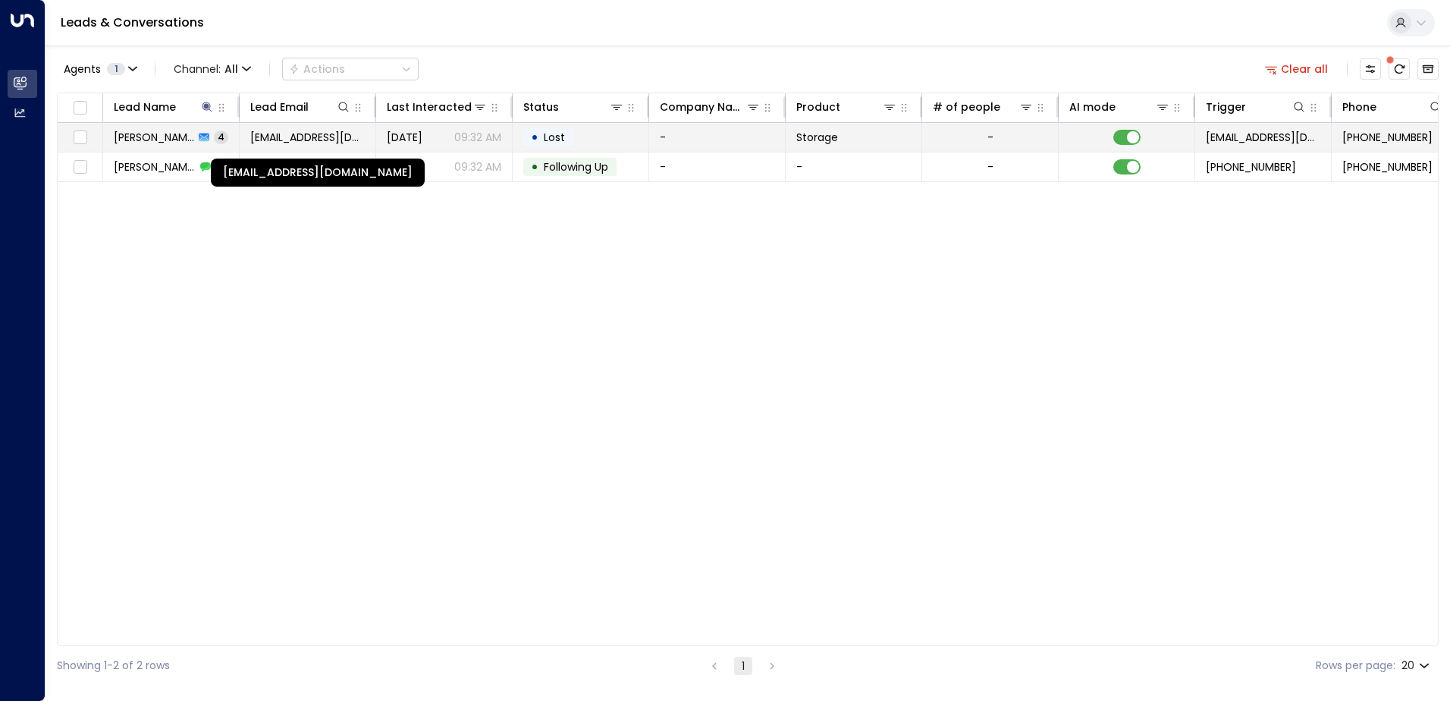
click at [327, 134] on span "[EMAIL_ADDRESS][DOMAIN_NAME]" at bounding box center [307, 137] width 115 height 15
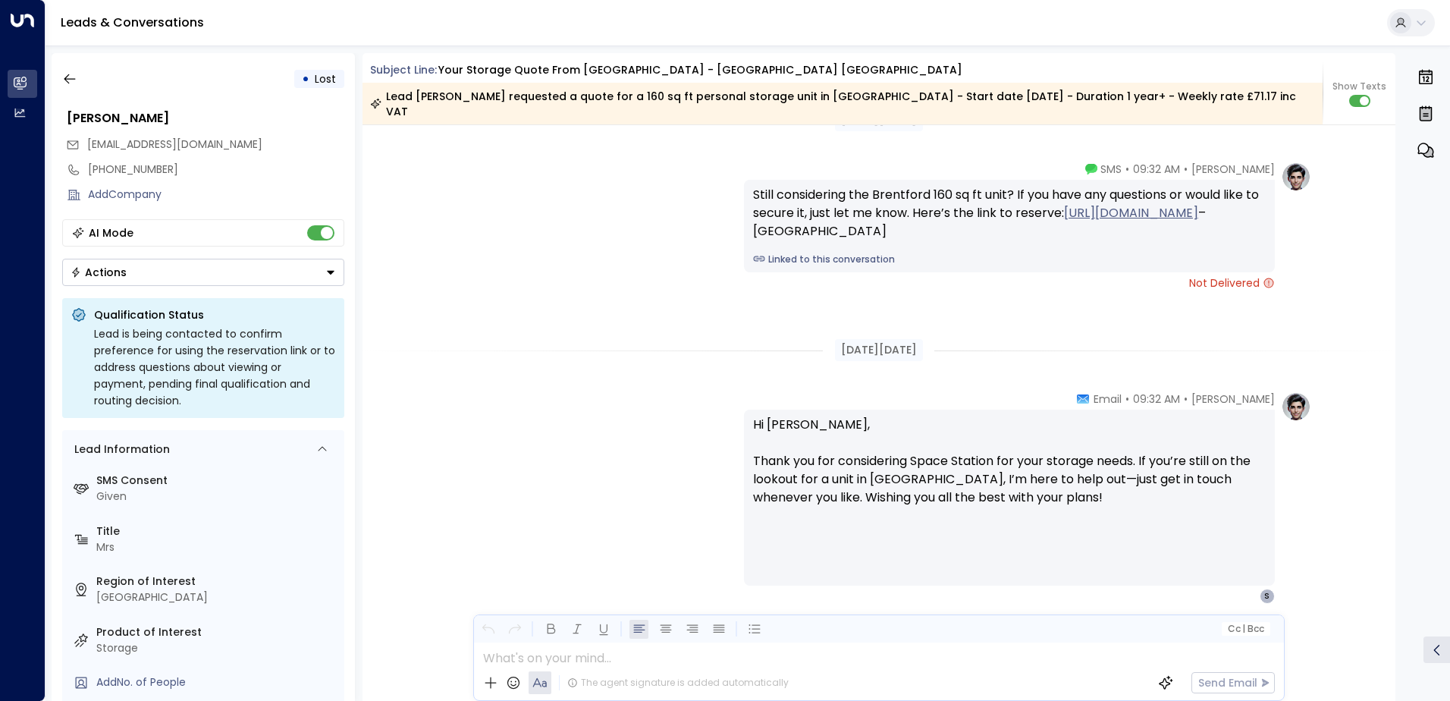
scroll to position [2289, 0]
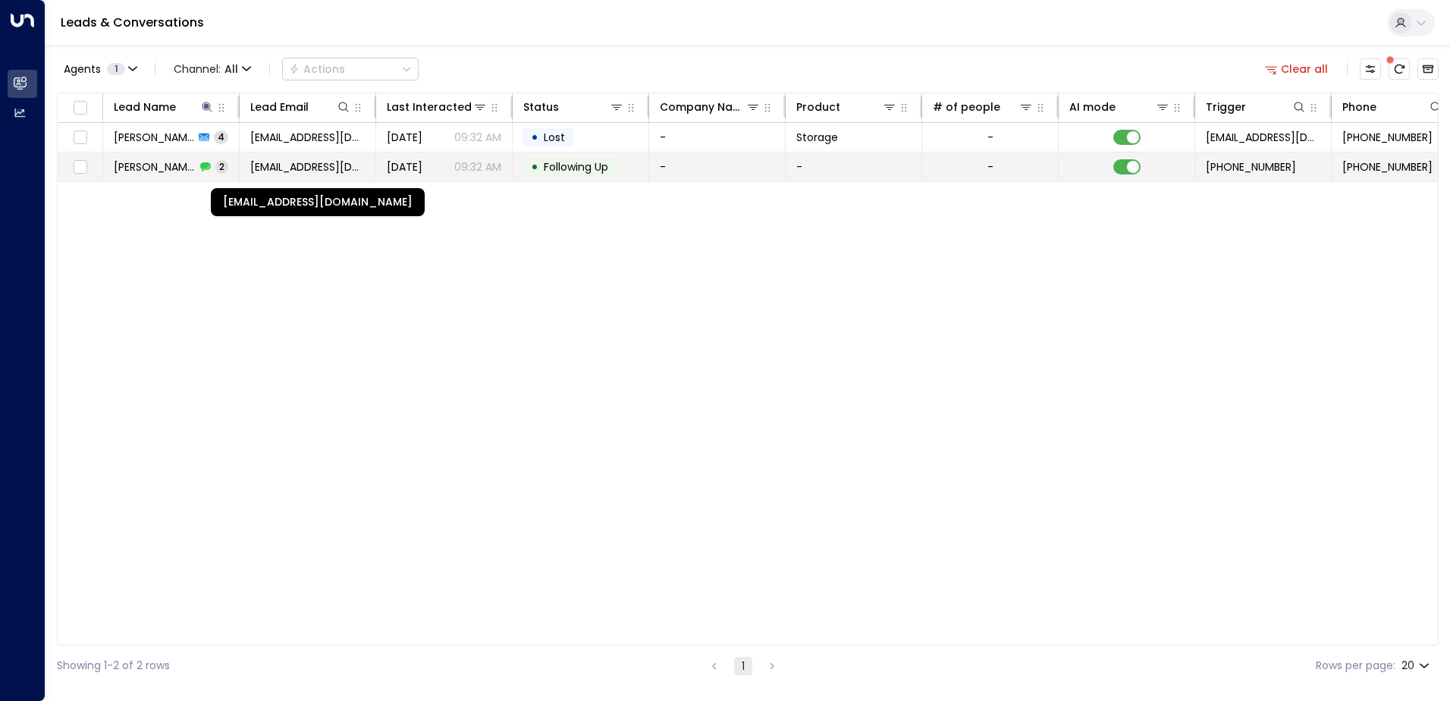
click at [300, 166] on span "[EMAIL_ADDRESS][DOMAIN_NAME]" at bounding box center [307, 166] width 115 height 15
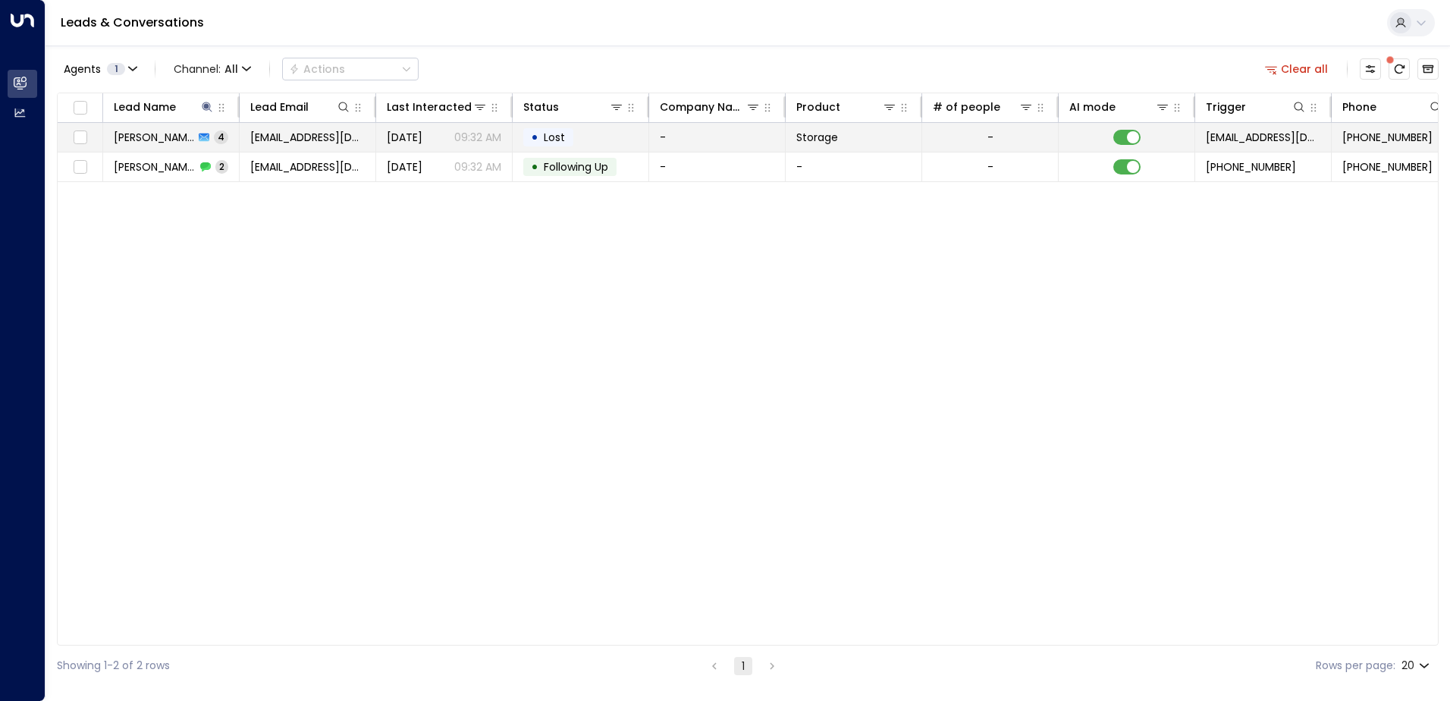
click at [178, 138] on span "[PERSON_NAME]" at bounding box center [154, 137] width 80 height 15
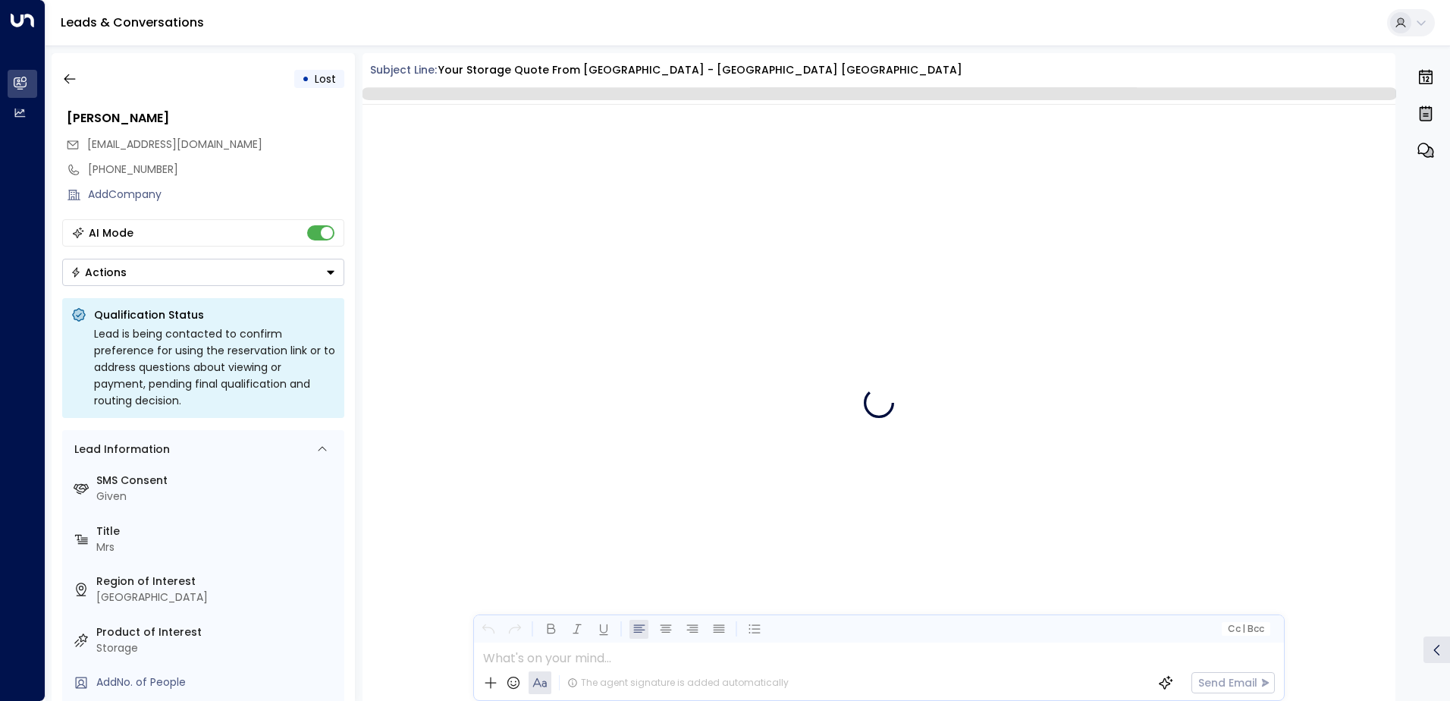
scroll to position [3191, 0]
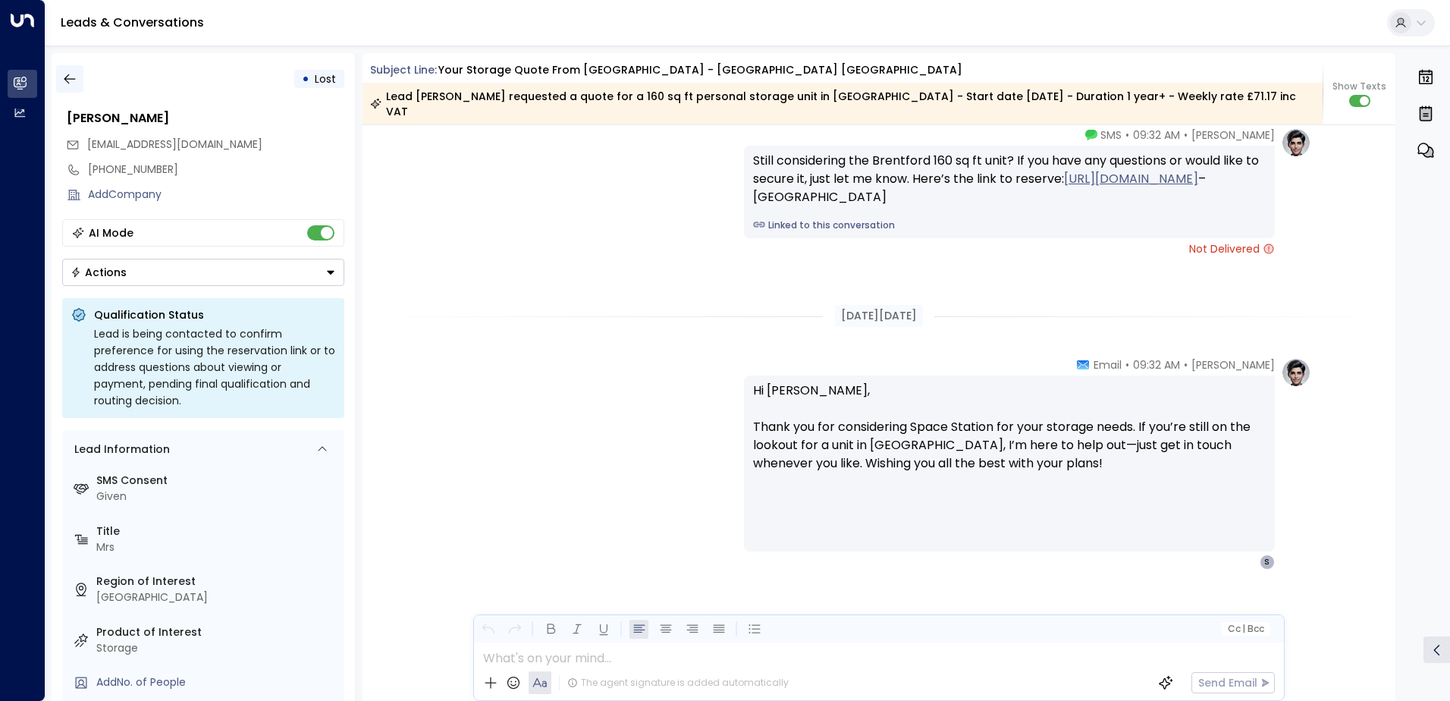
click at [72, 78] on icon "button" at bounding box center [69, 78] width 15 height 15
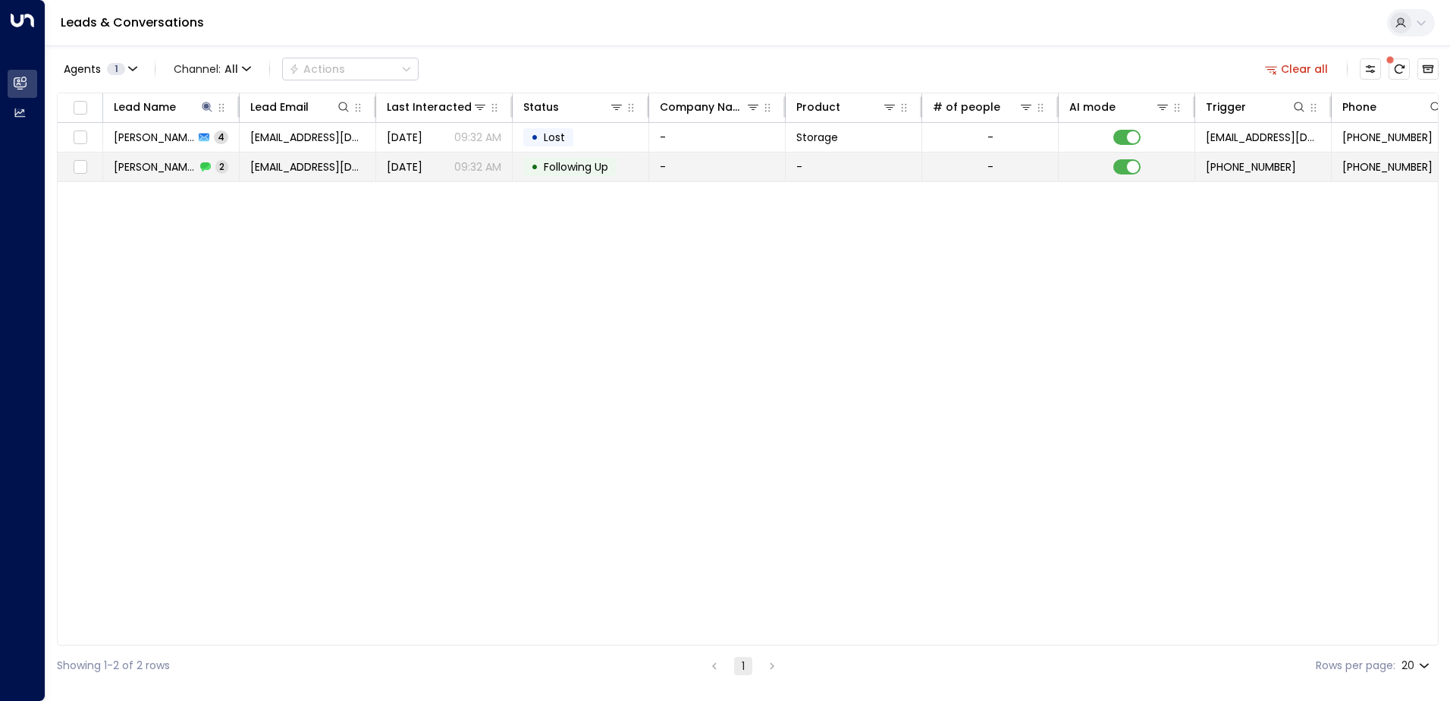
click at [200, 164] on icon at bounding box center [205, 166] width 11 height 9
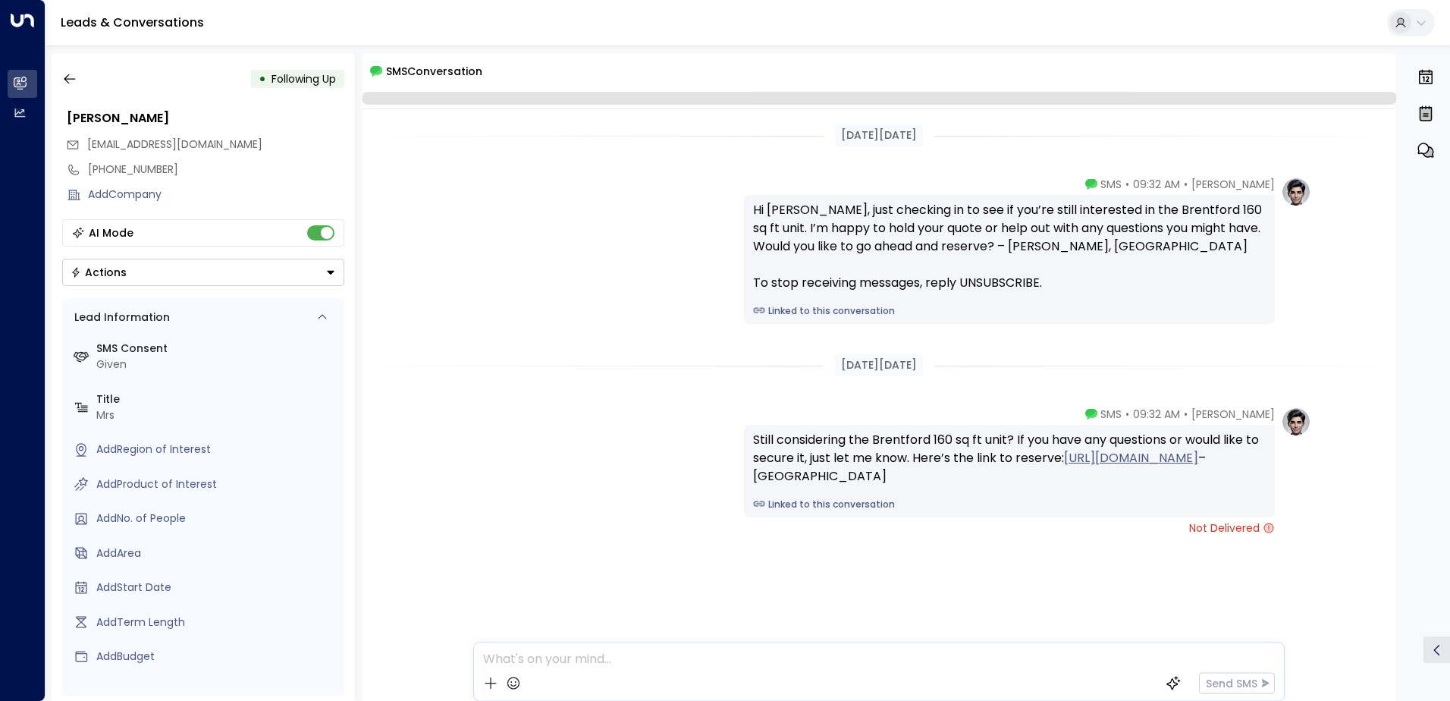
scroll to position [5, 0]
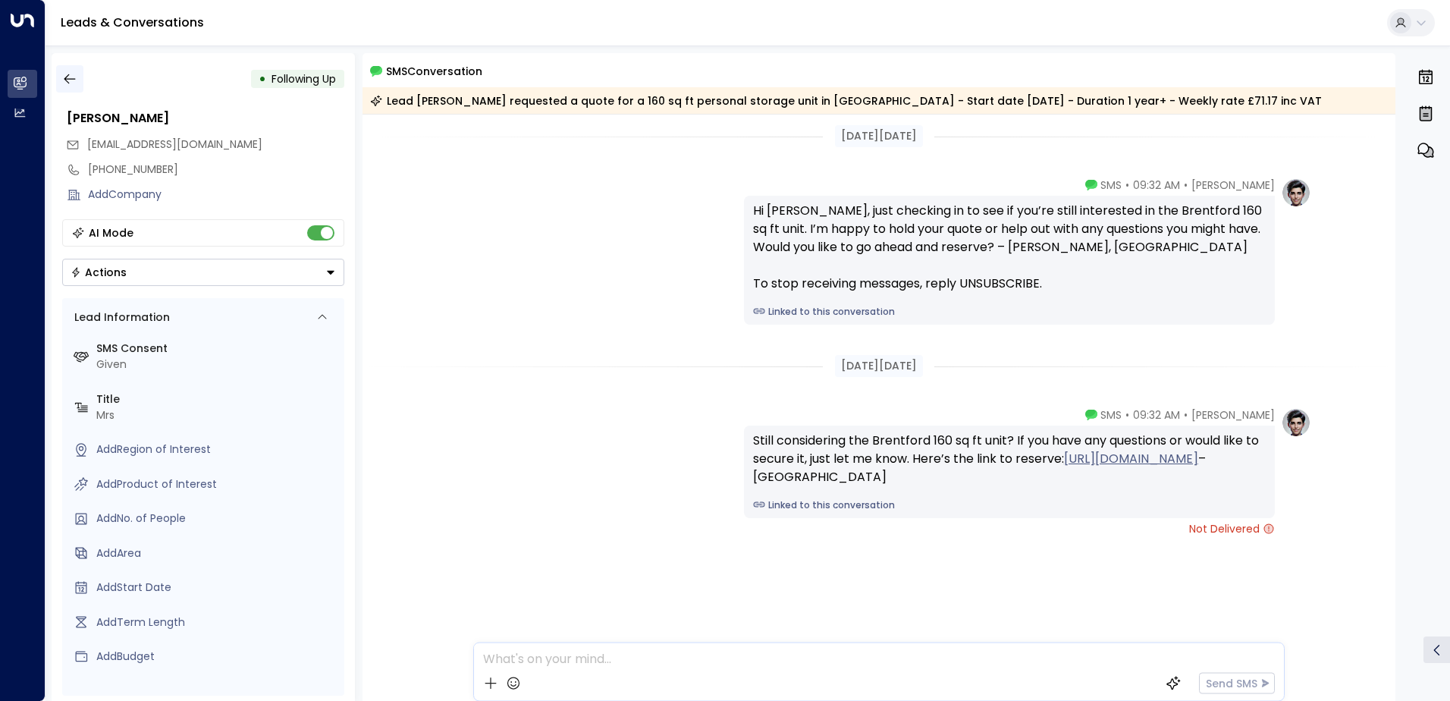
click at [72, 75] on icon "button" at bounding box center [69, 78] width 15 height 15
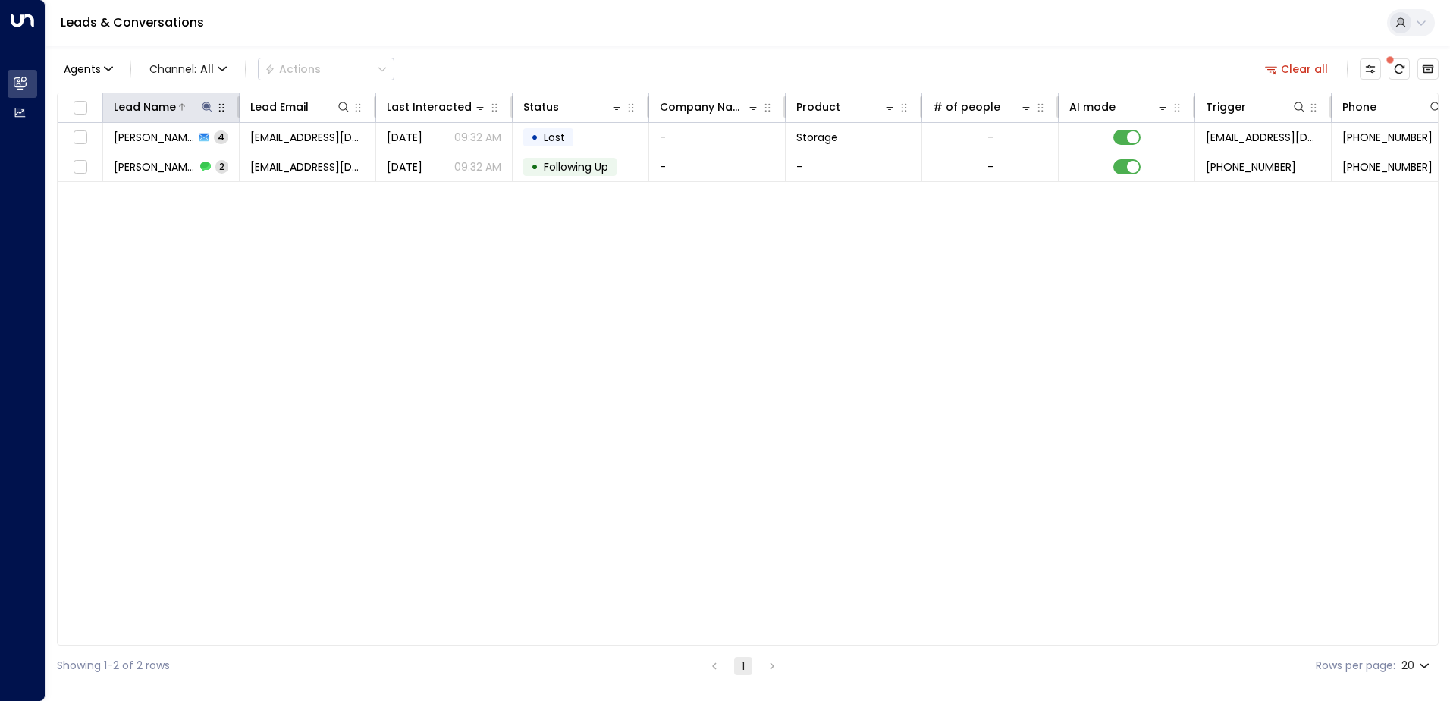
click at [205, 103] on icon at bounding box center [207, 107] width 12 height 12
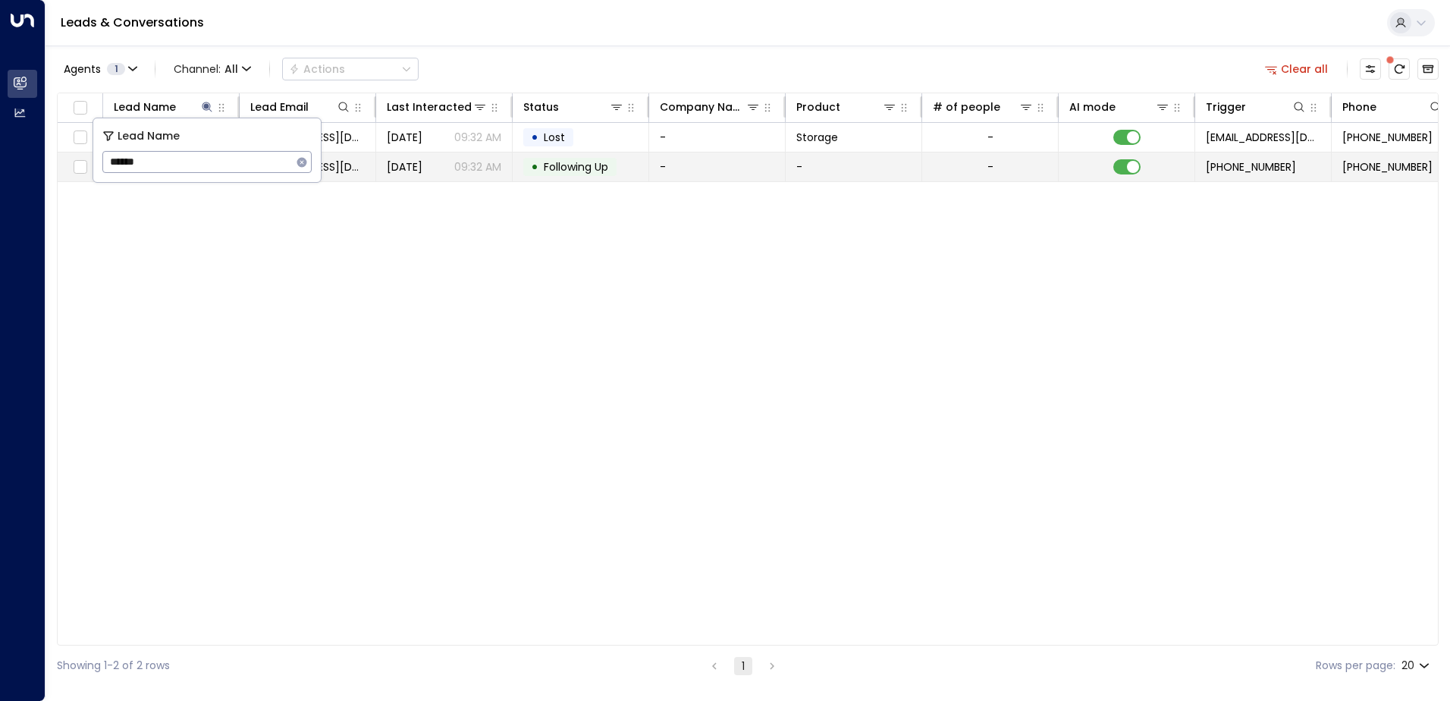
drag, startPoint x: 164, startPoint y: 160, endPoint x: 65, endPoint y: 160, distance: 98.6
click at [65, 160] on body "Overview Leads & Conversations Leads & Conversations Analytics Analytics Leads …" at bounding box center [725, 343] width 1450 height 686
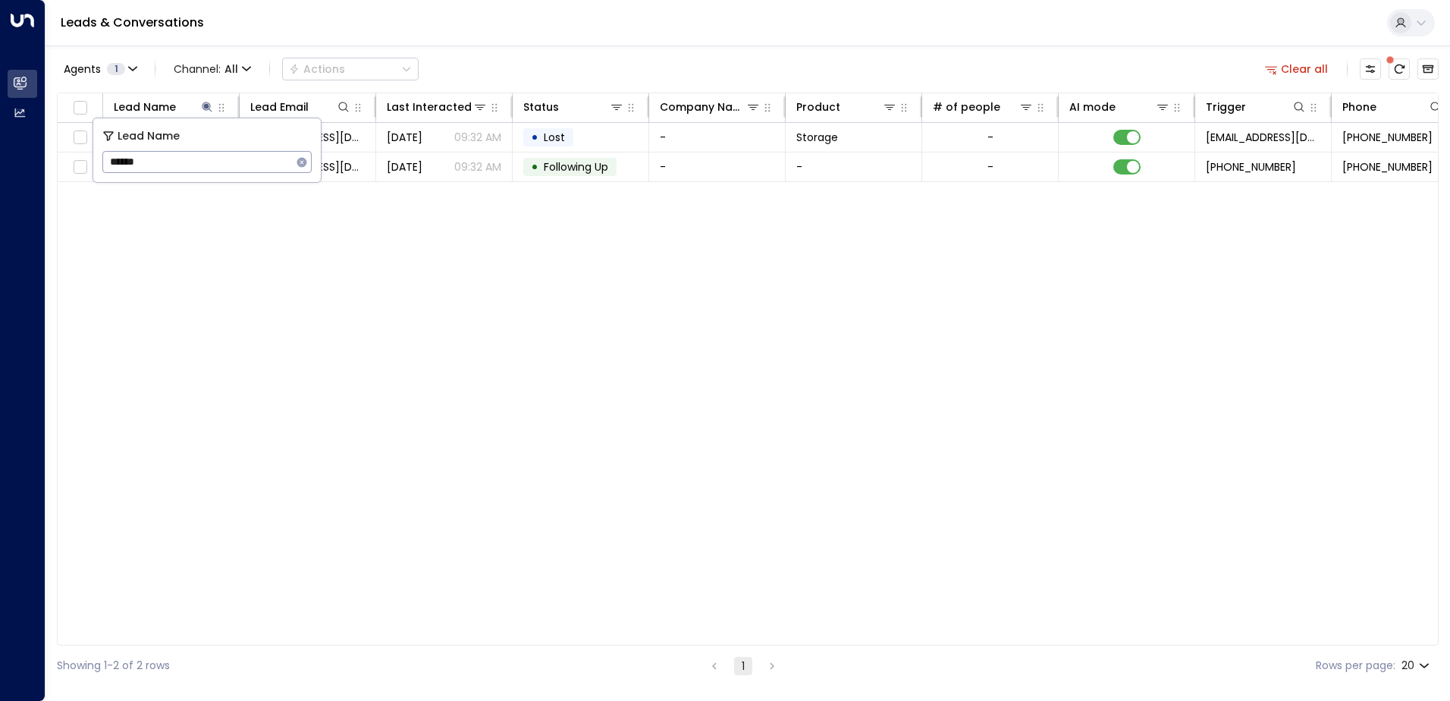
drag, startPoint x: 162, startPoint y: 162, endPoint x: 102, endPoint y: 153, distance: 60.5
click at [102, 153] on input "******" at bounding box center [197, 162] width 190 height 28
type input "******"
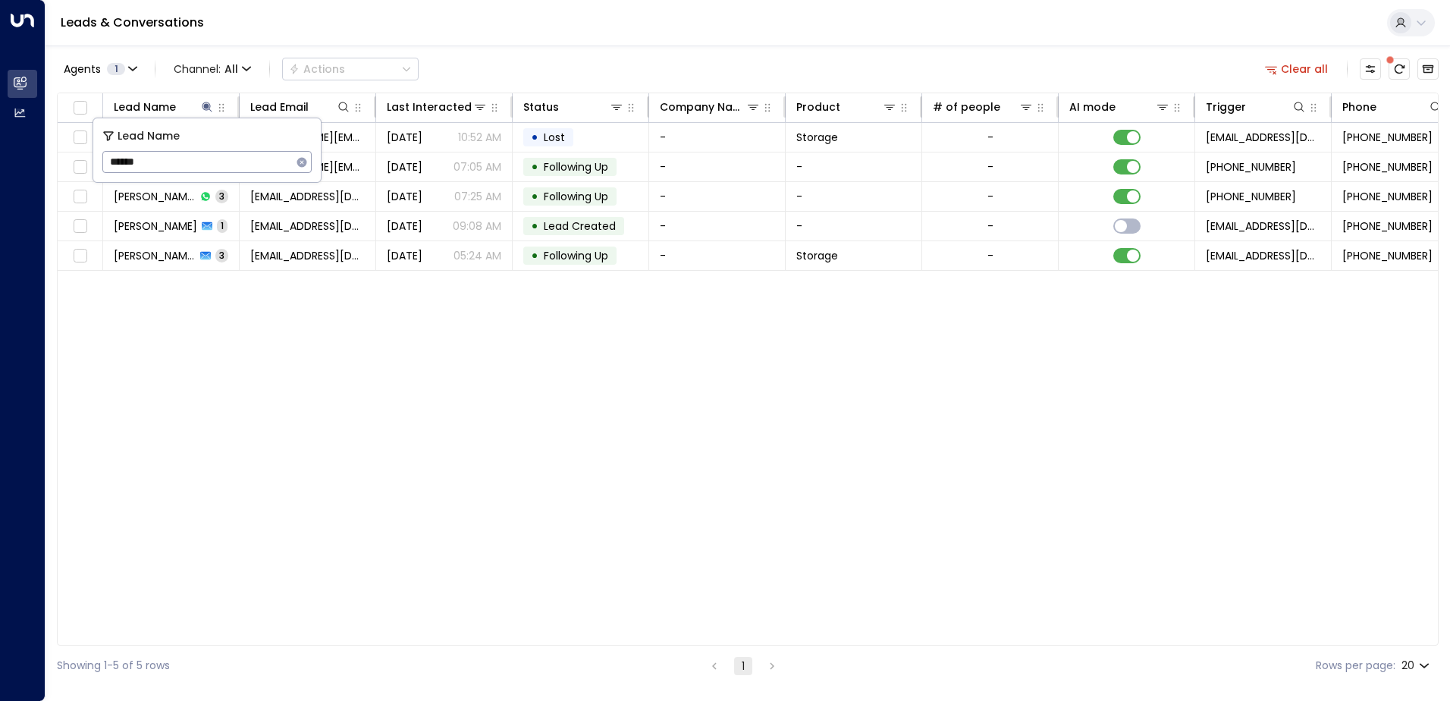
click at [466, 397] on div "Lead Name Lead Email Last Interacted Status Company Name Product # of people AI…" at bounding box center [748, 369] width 1382 height 553
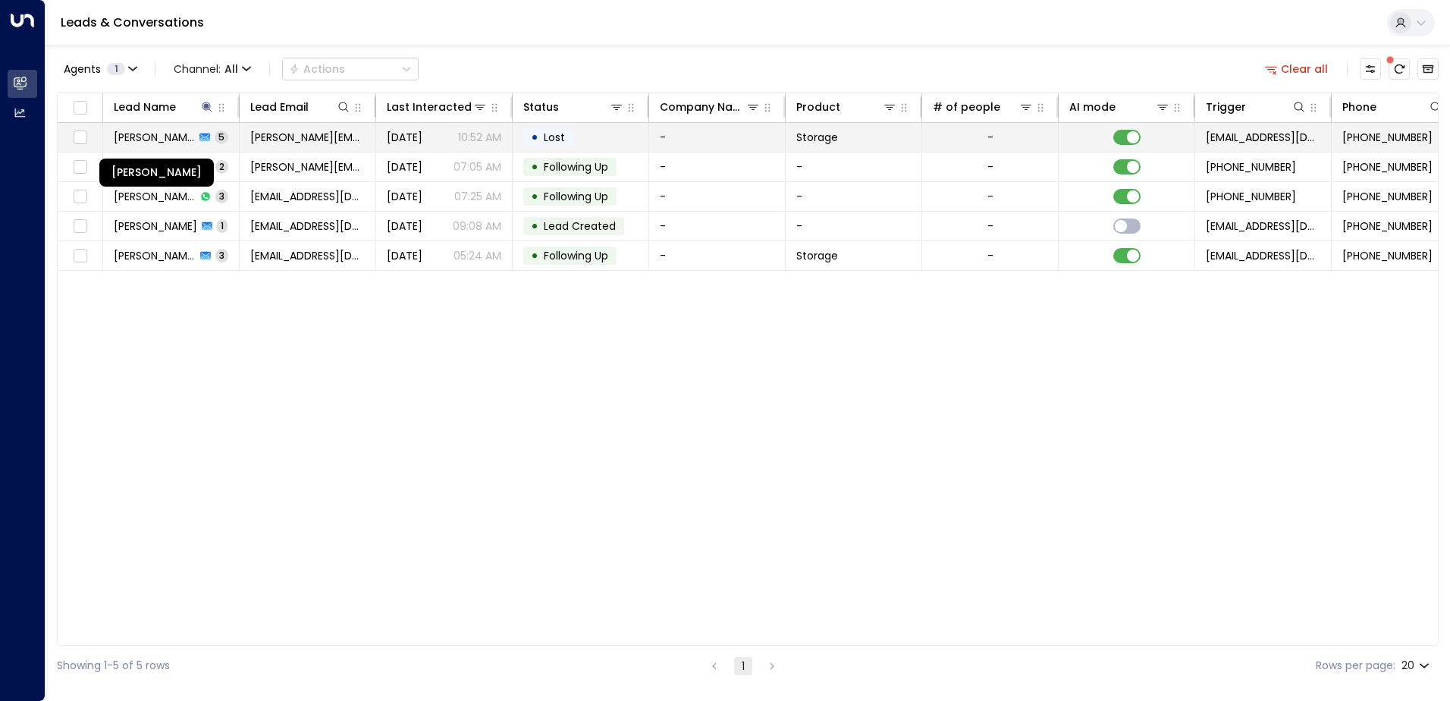
click at [189, 136] on span "[PERSON_NAME]" at bounding box center [154, 137] width 81 height 15
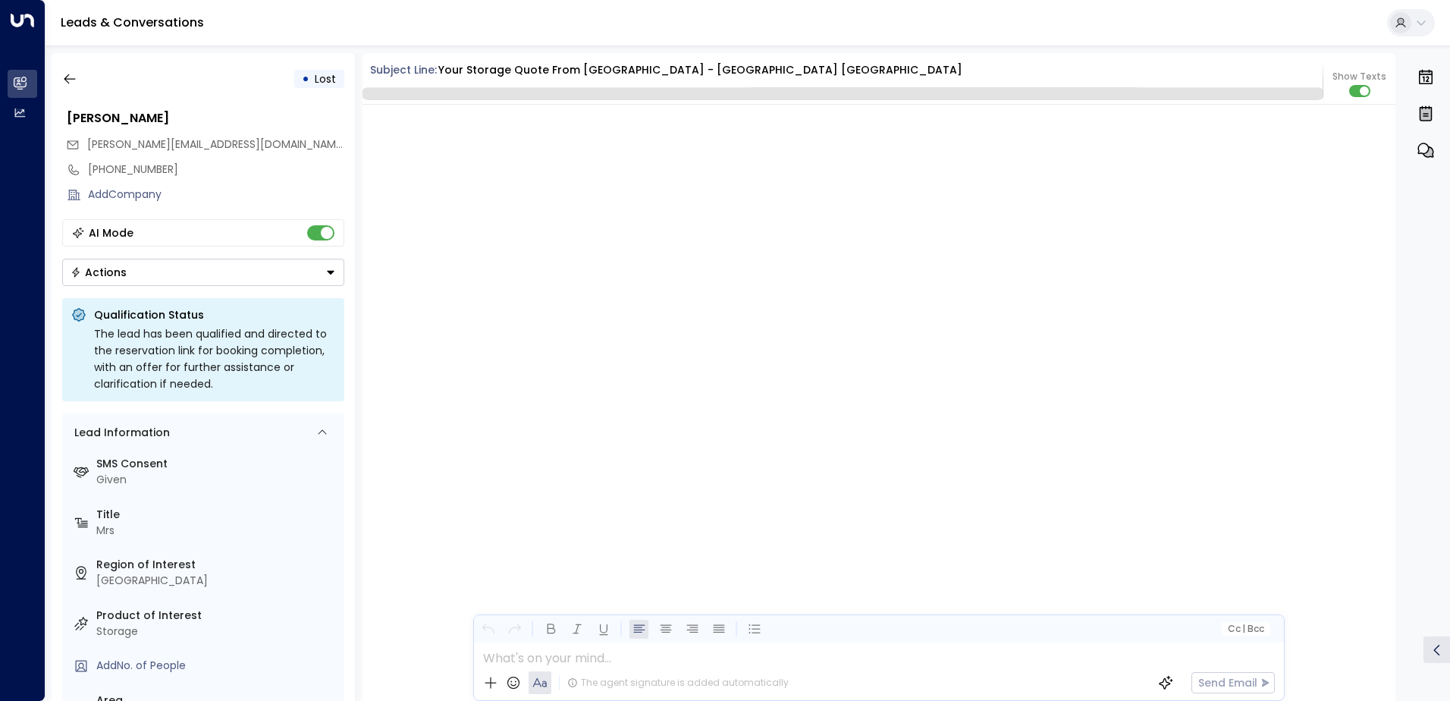
scroll to position [4195, 0]
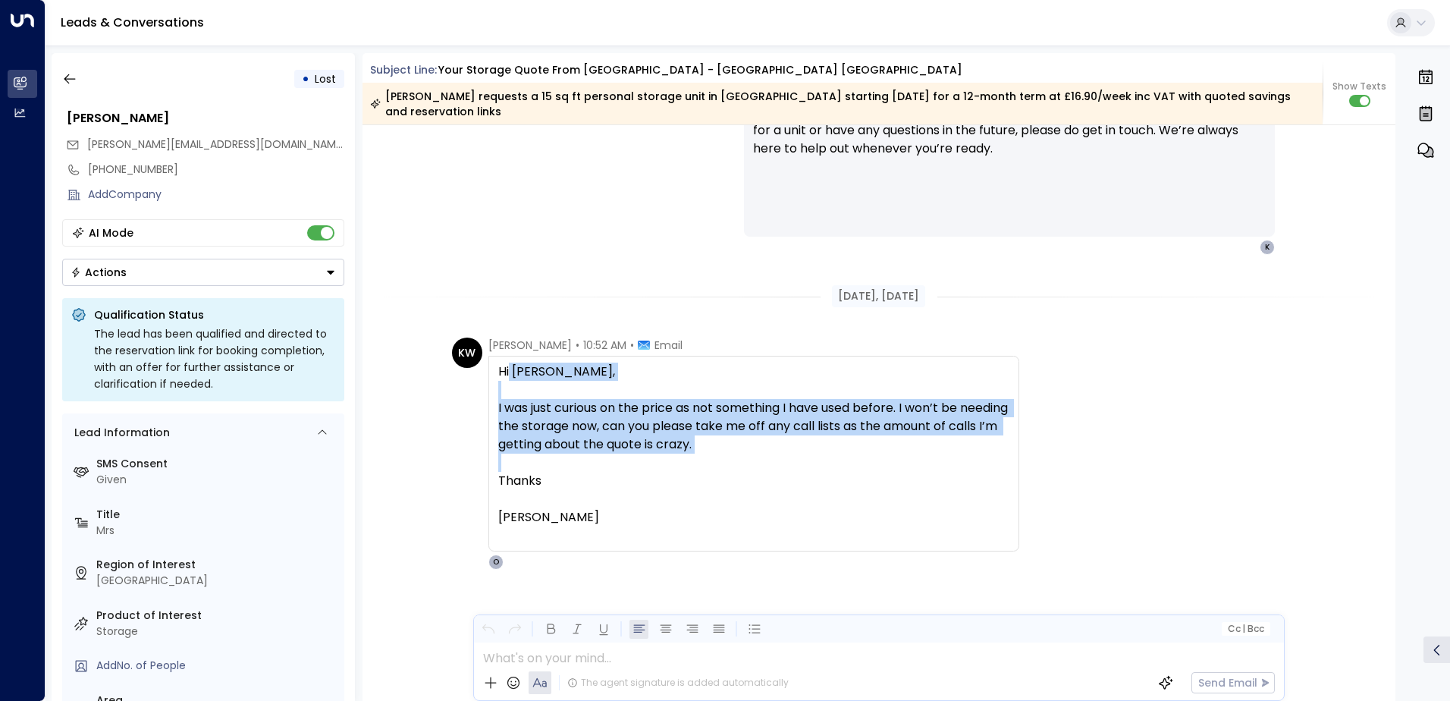
drag, startPoint x: 758, startPoint y: 458, endPoint x: 501, endPoint y: 375, distance: 270.1
click at [504, 373] on div "Hi [PERSON_NAME], I was just curious on the price as not something I have used …" at bounding box center [753, 454] width 511 height 182
drag, startPoint x: 619, startPoint y: 517, endPoint x: 485, endPoint y: 372, distance: 197.0
click at [485, 372] on div "KW [PERSON_NAME] • 10:52 AM • Email Hi [PERSON_NAME], I was just curious on the…" at bounding box center [735, 454] width 567 height 232
drag, startPoint x: 485, startPoint y: 372, endPoint x: 605, endPoint y: 429, distance: 133.0
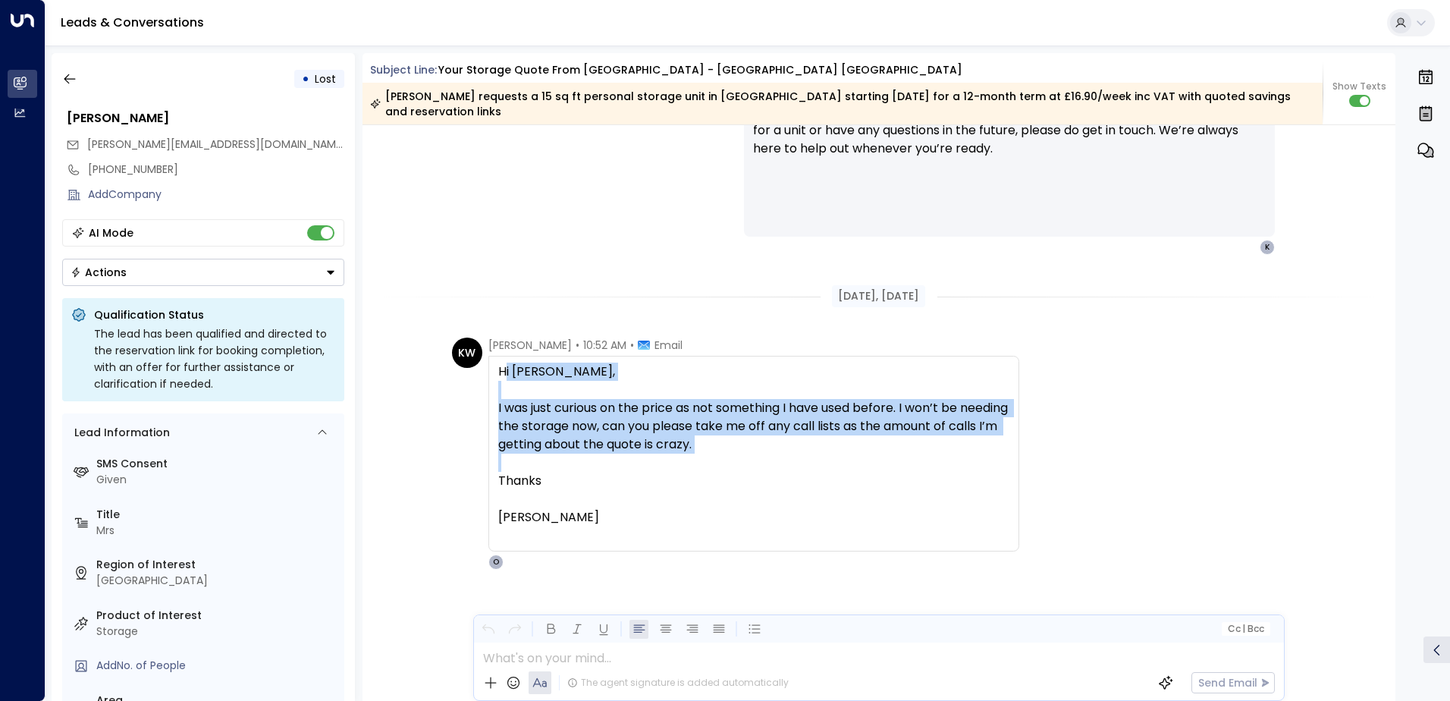
copy div "Hi [PERSON_NAME], I was just curious on the price as not something I have used …"
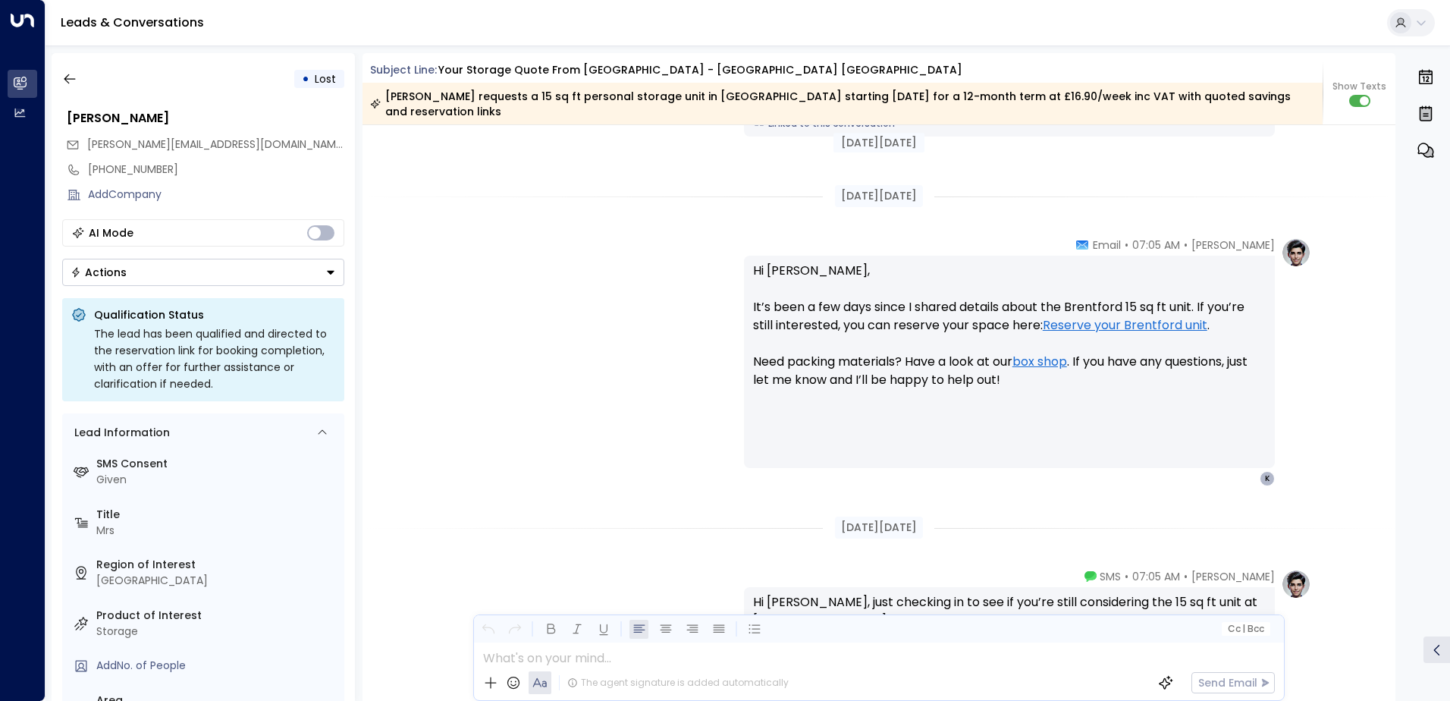
scroll to position [1572, 0]
